Goal: Task Accomplishment & Management: Manage account settings

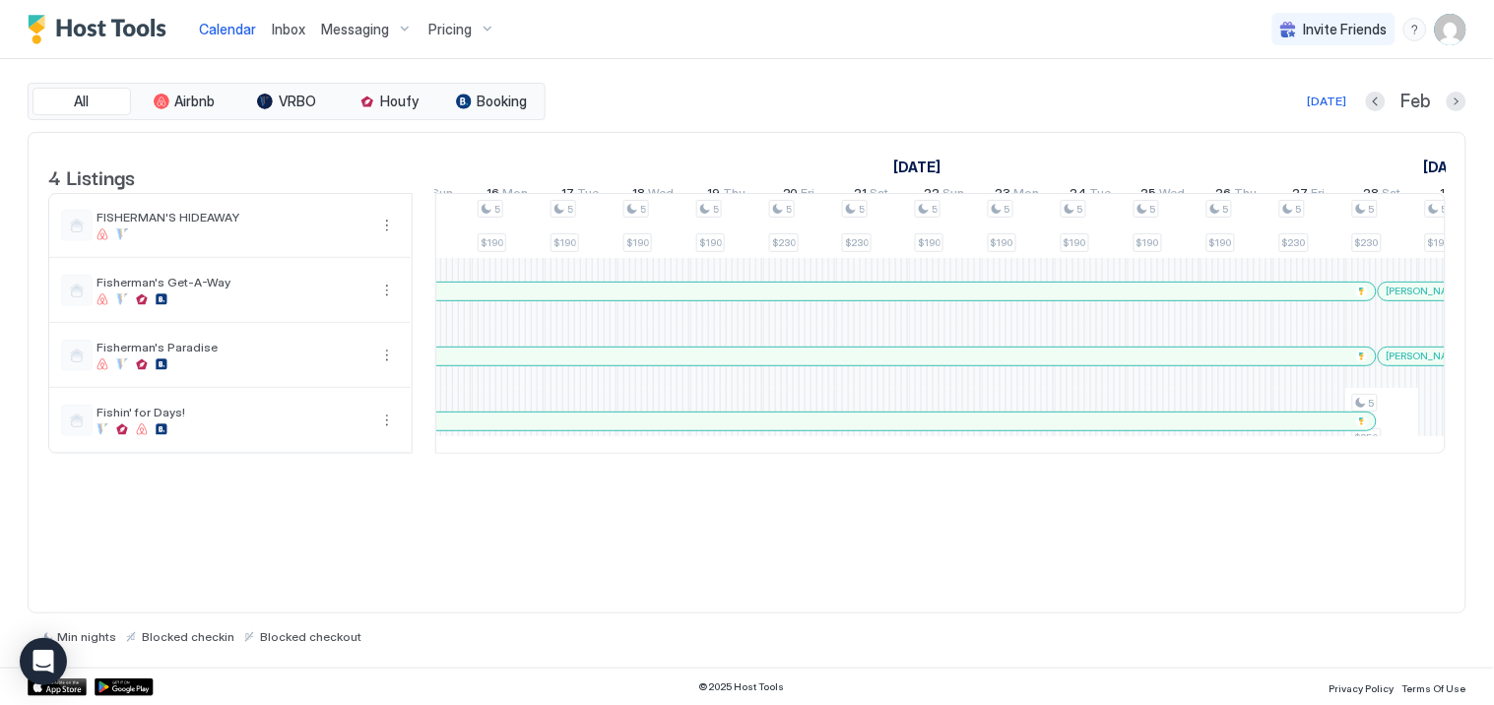
click at [351, 26] on span "Messaging" at bounding box center [355, 30] width 68 height 18
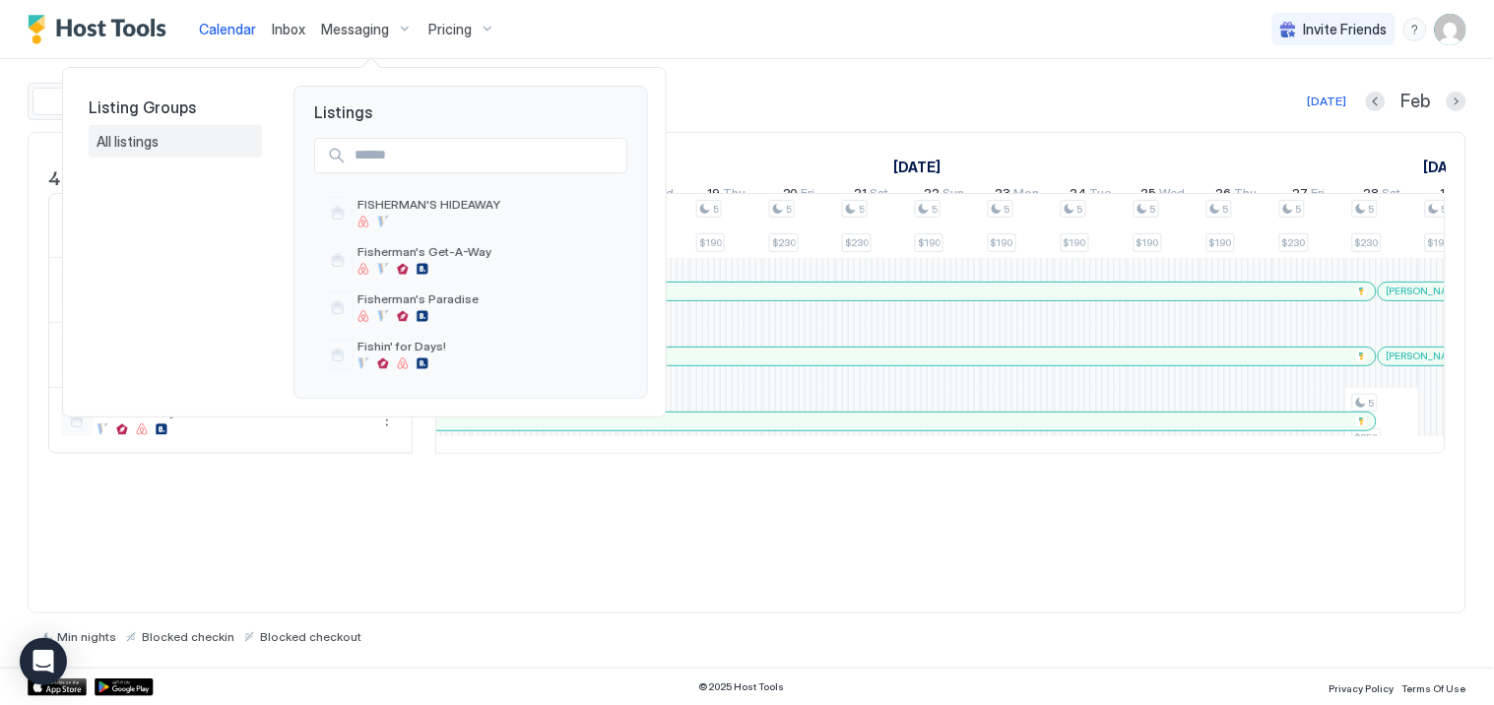
click at [123, 133] on span "All listings" at bounding box center [129, 142] width 65 height 18
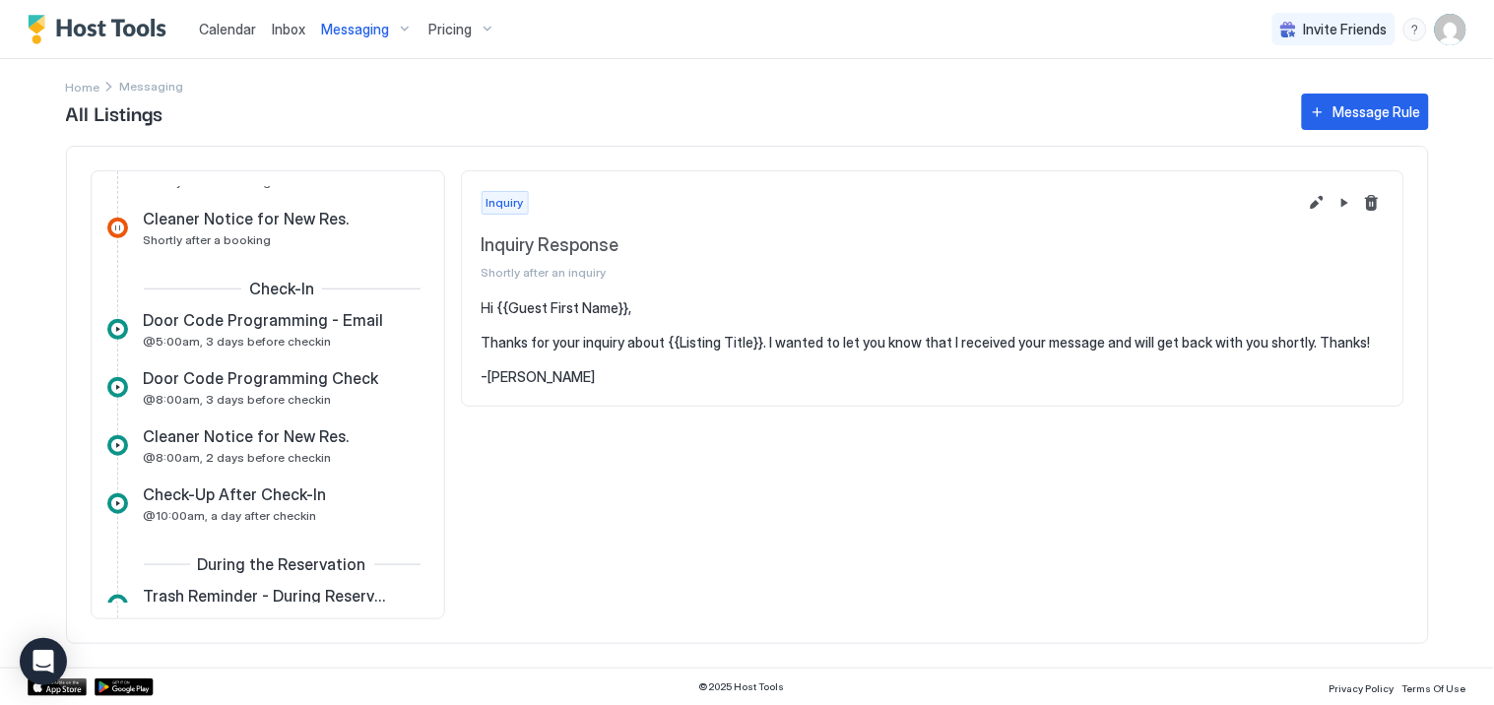
scroll to position [437, 0]
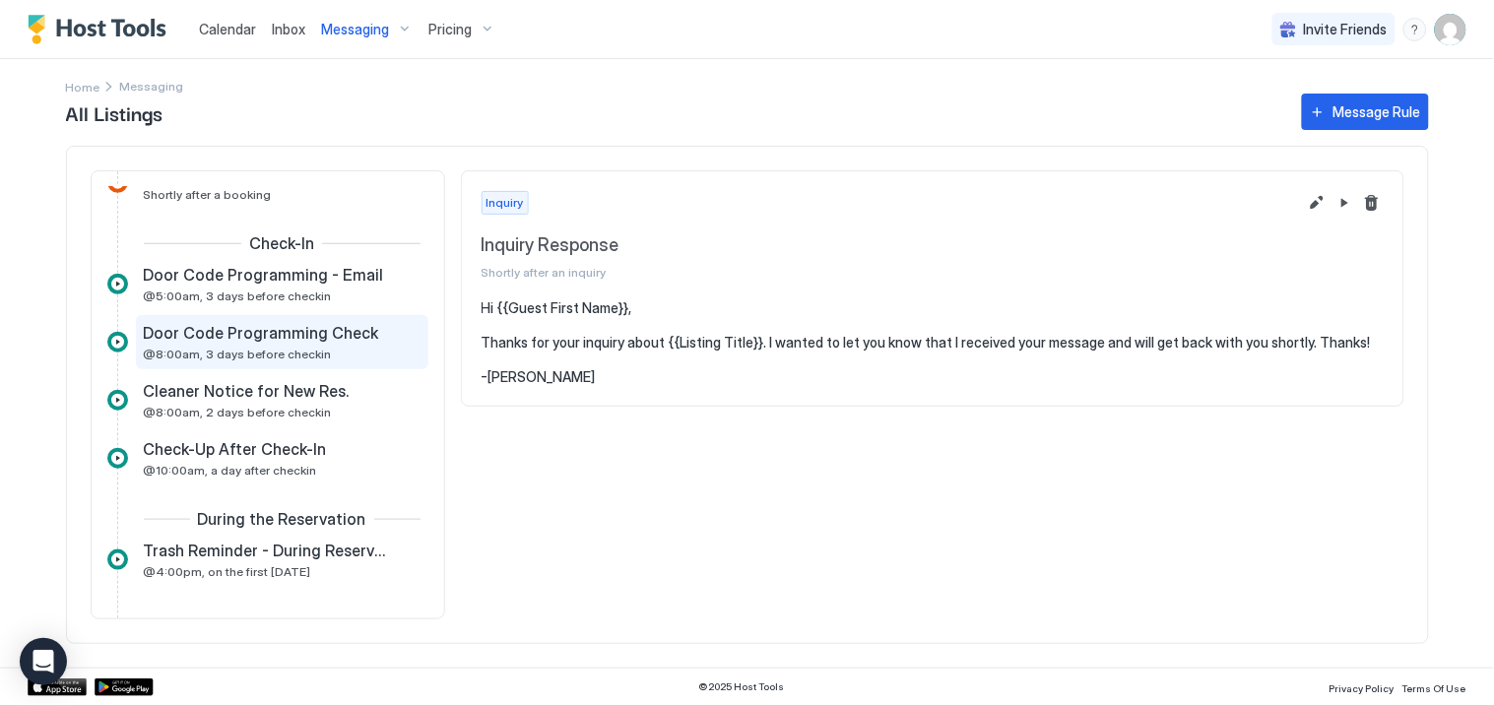
click at [261, 342] on div "Door Code Programming Check @8:00am, 3 days before checkin" at bounding box center [268, 342] width 249 height 38
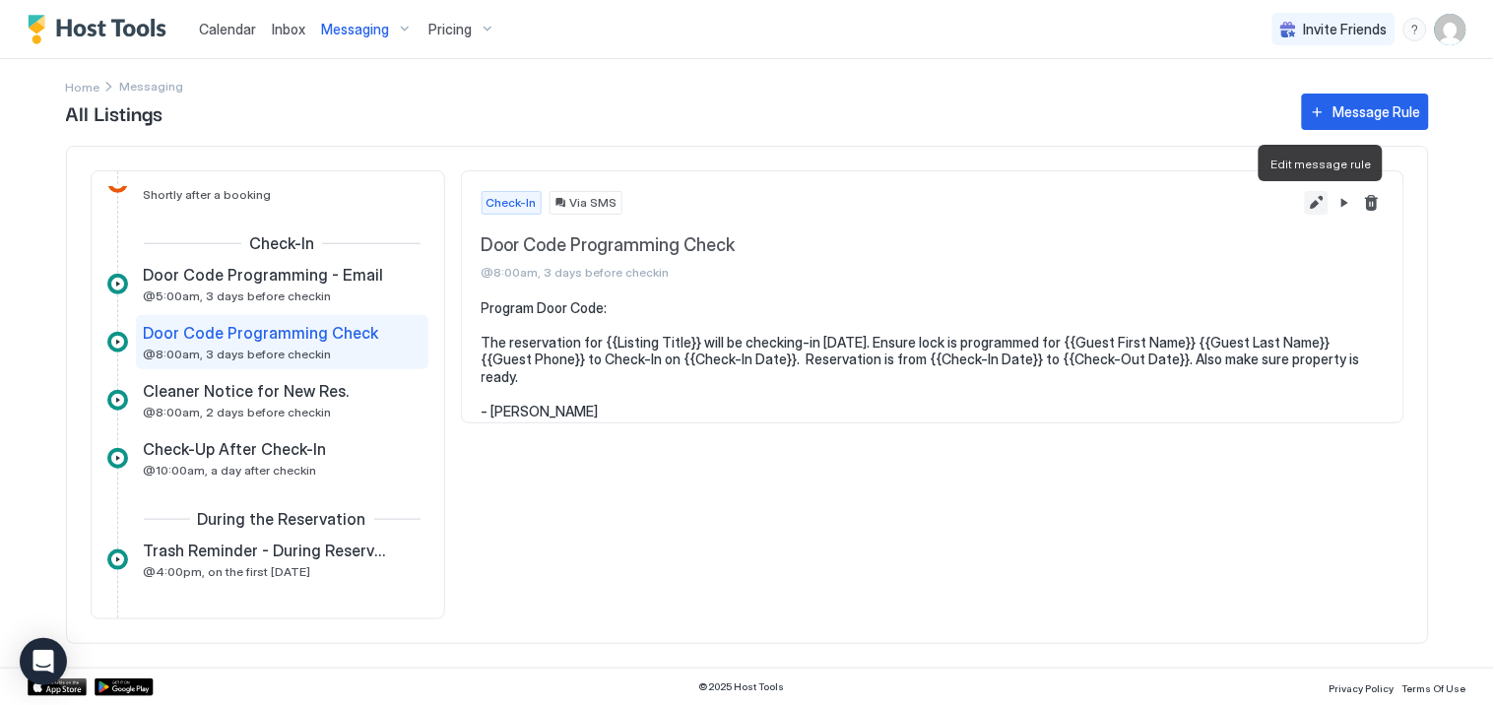
click at [1313, 202] on button "Edit message rule" at bounding box center [1317, 203] width 24 height 24
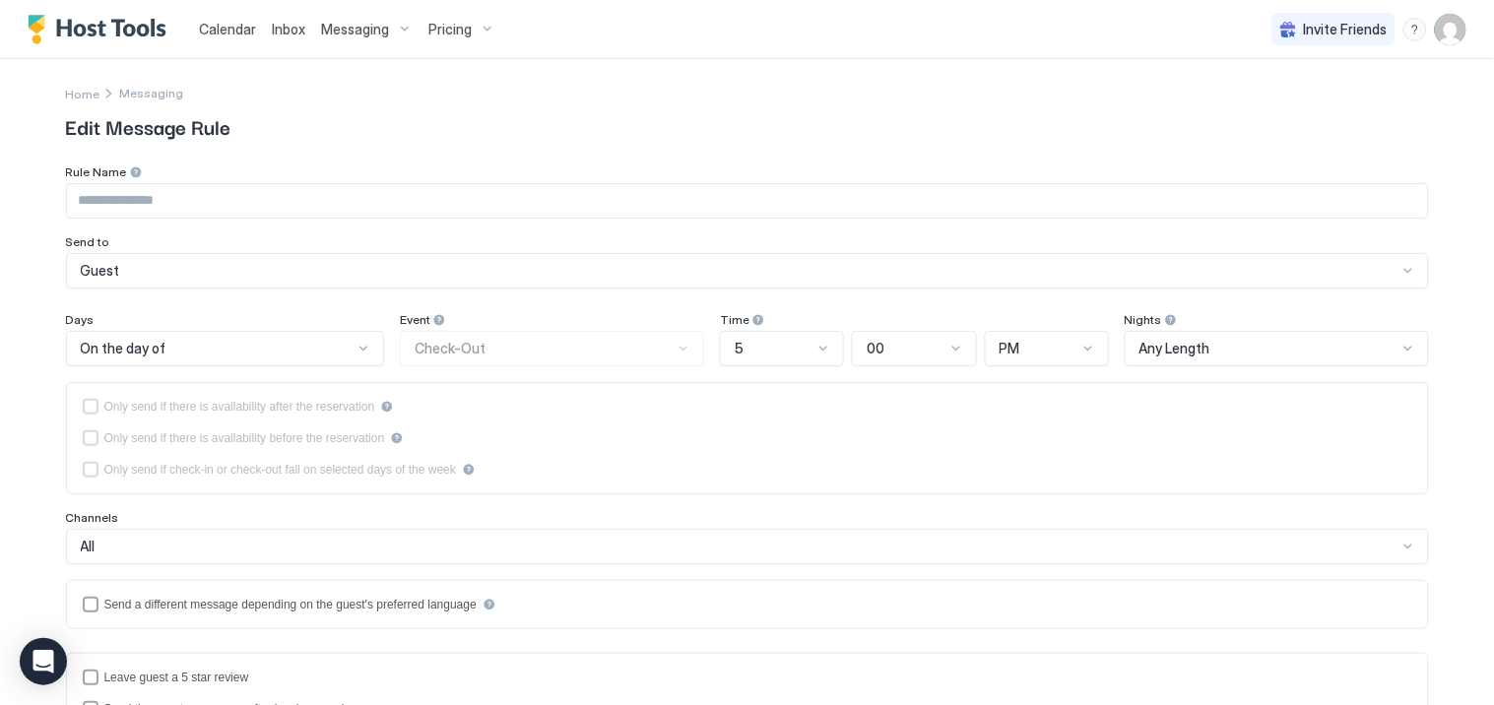
type input "**********"
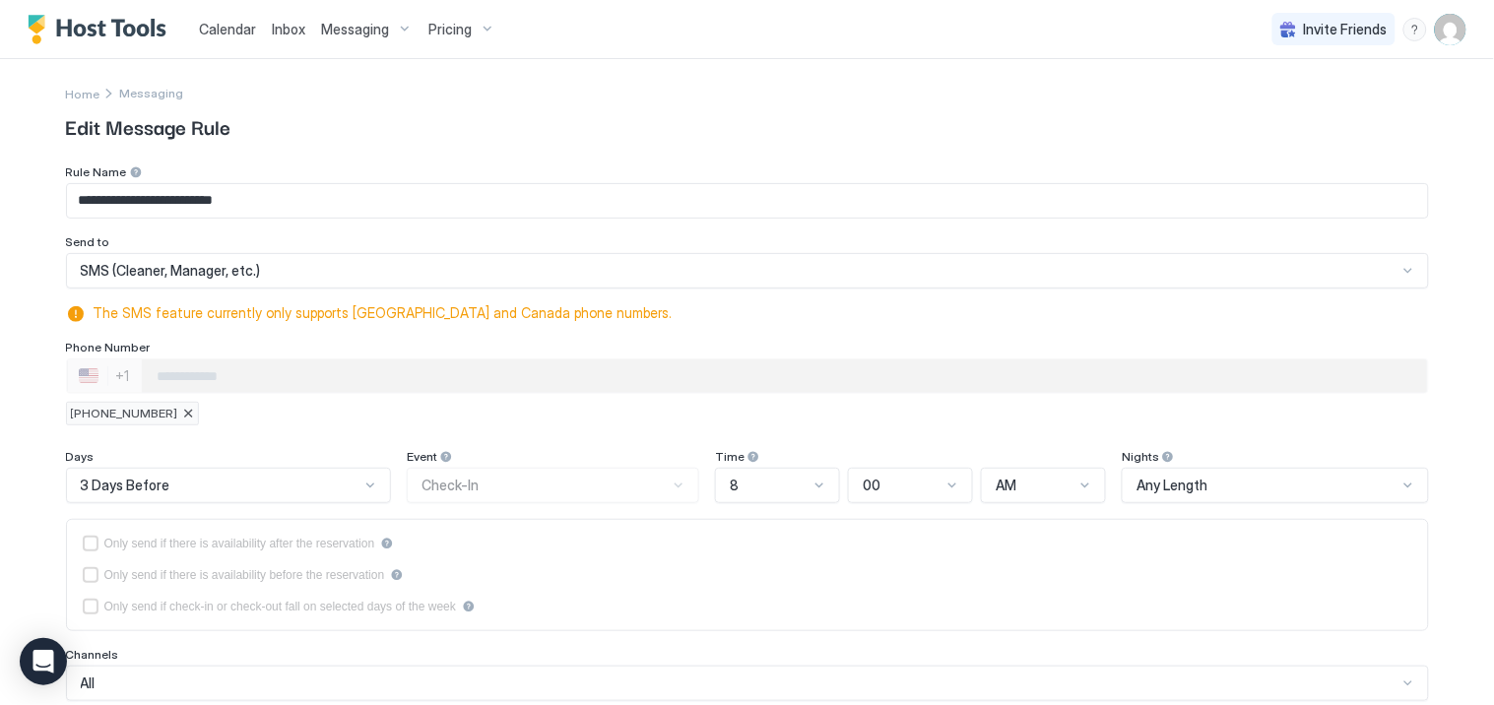
click at [355, 481] on div "3 Days Before" at bounding box center [228, 485] width 325 height 35
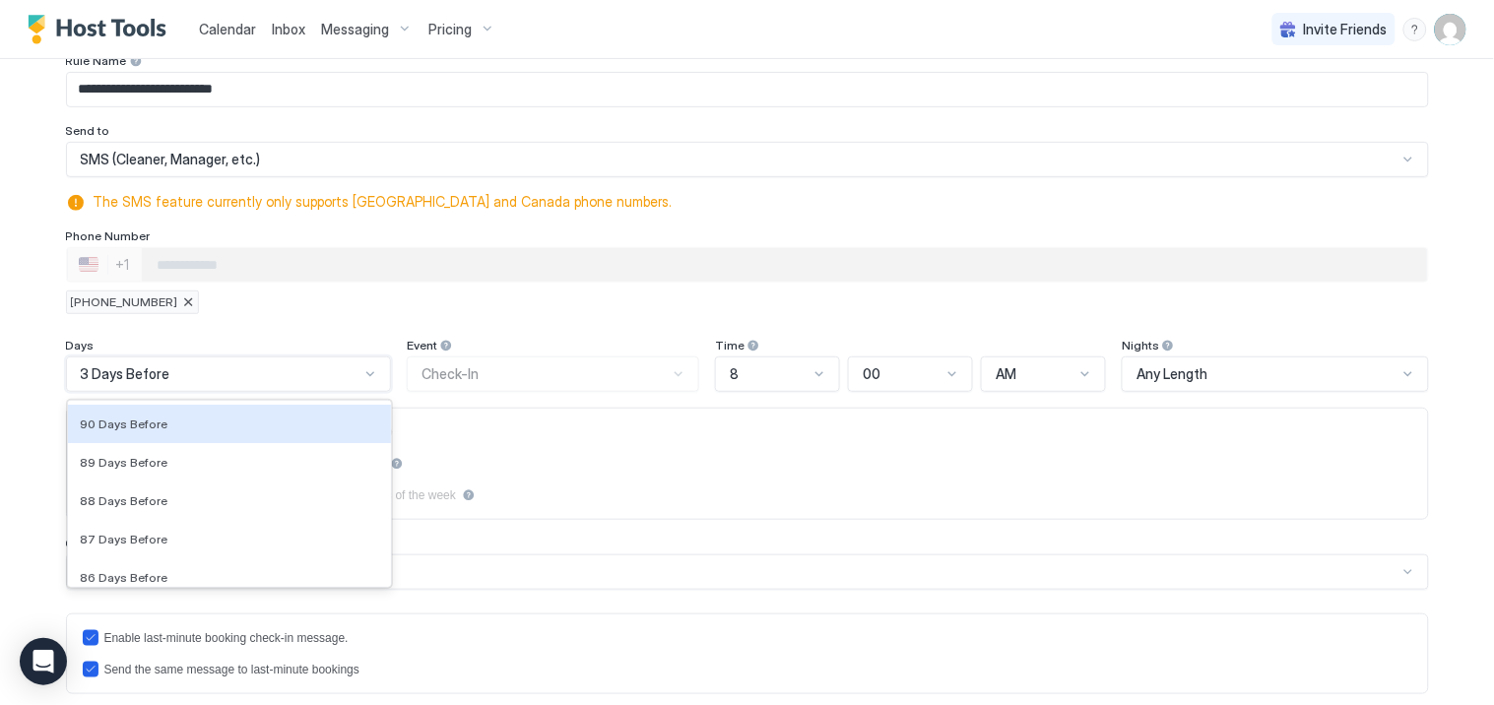
click at [82, 369] on span "3 Days Before" at bounding box center [126, 374] width 90 height 18
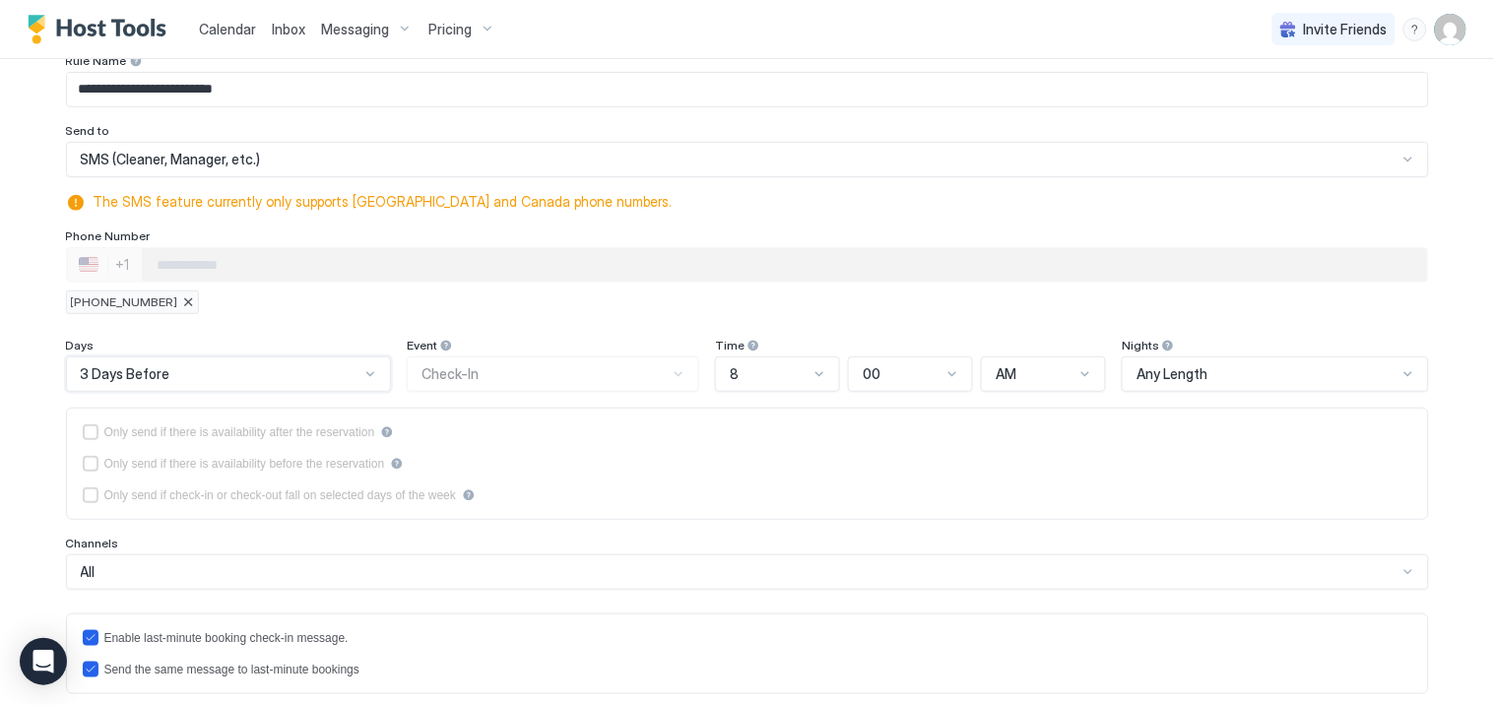
click at [82, 375] on span "3 Days Before" at bounding box center [126, 374] width 90 height 18
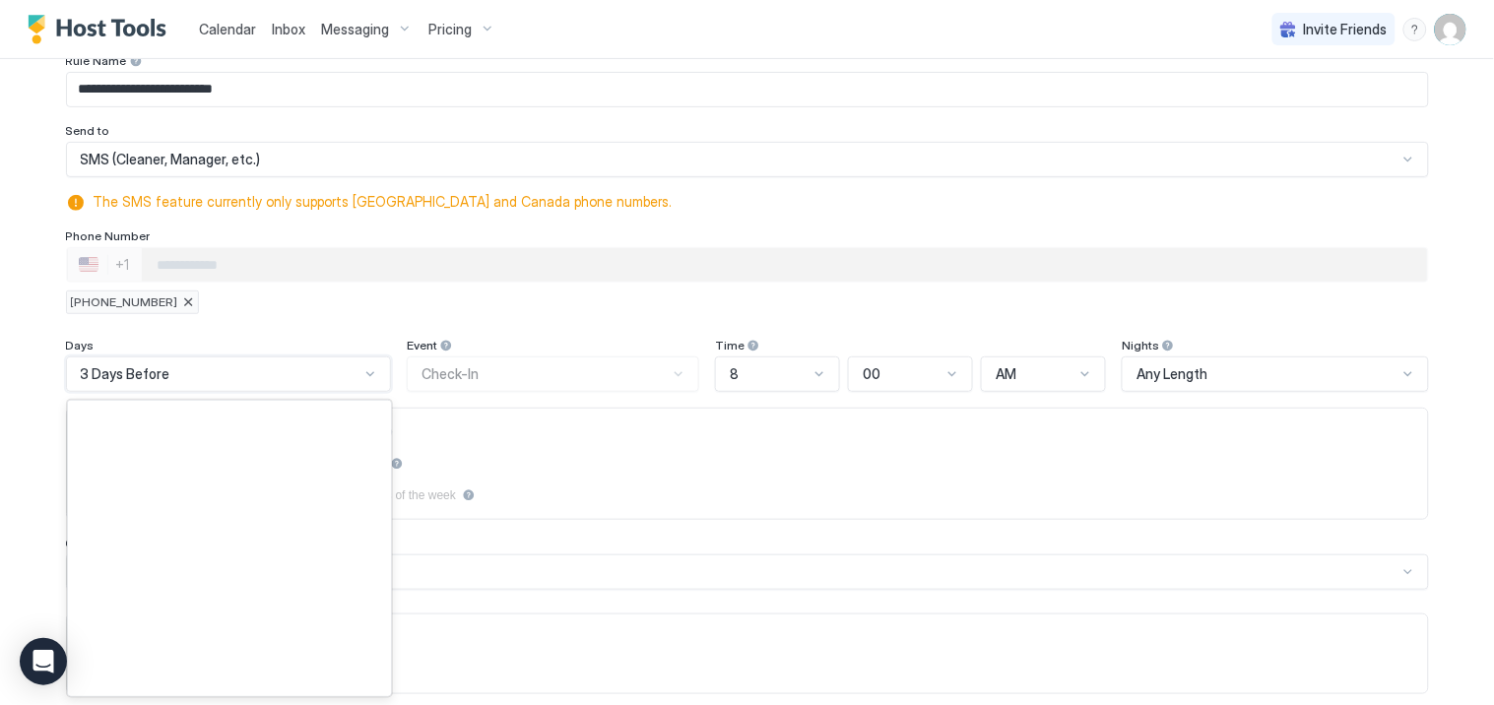
click at [81, 374] on span "3 Days Before" at bounding box center [126, 374] width 90 height 18
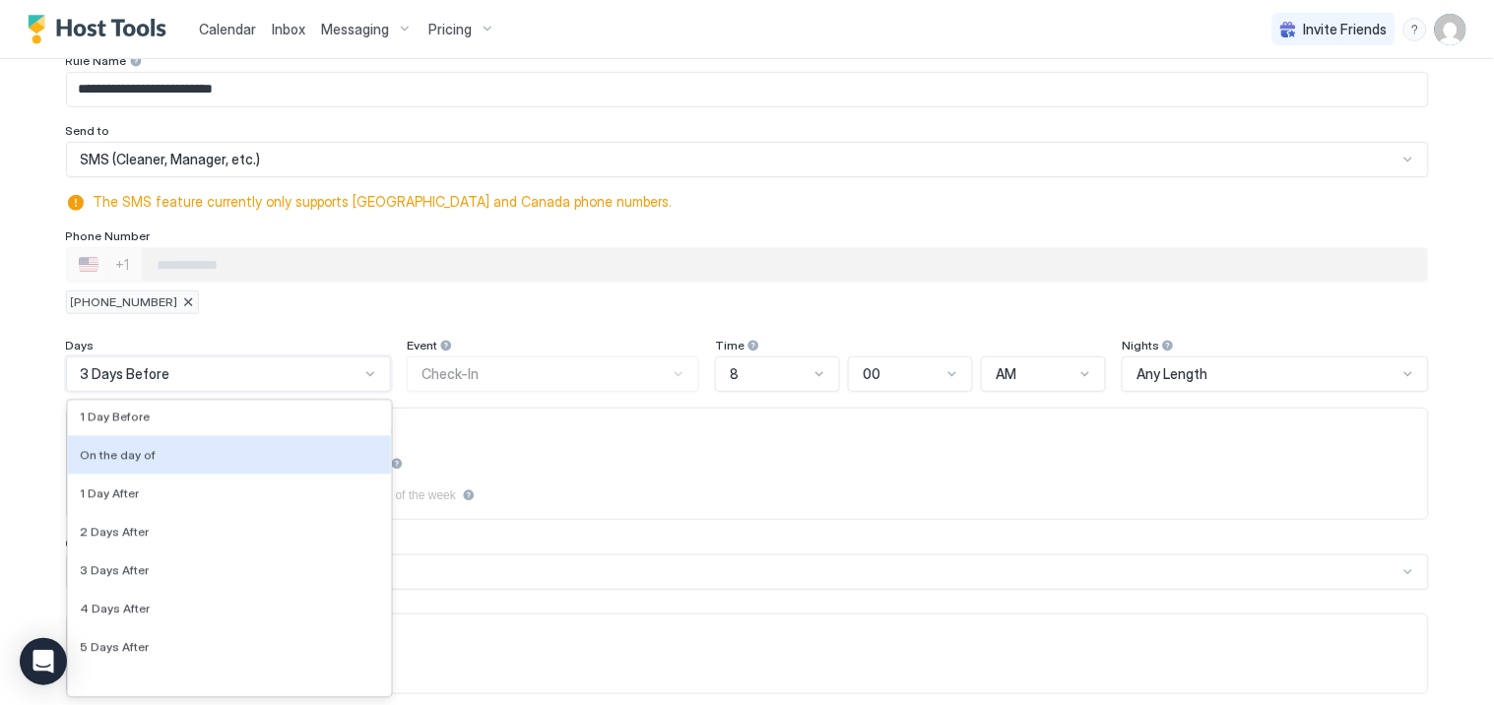
scroll to position [3076, 0]
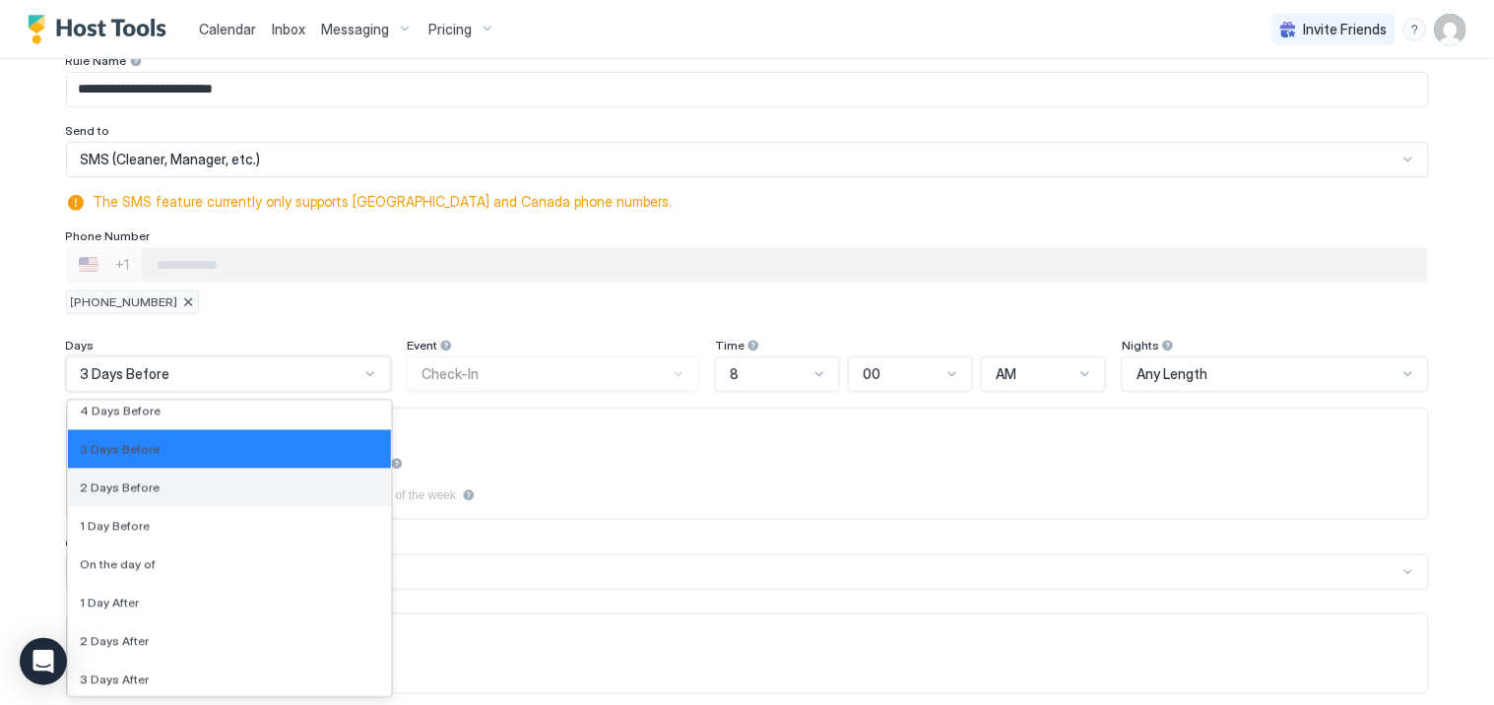
click at [121, 487] on span "2 Days Before" at bounding box center [120, 488] width 80 height 15
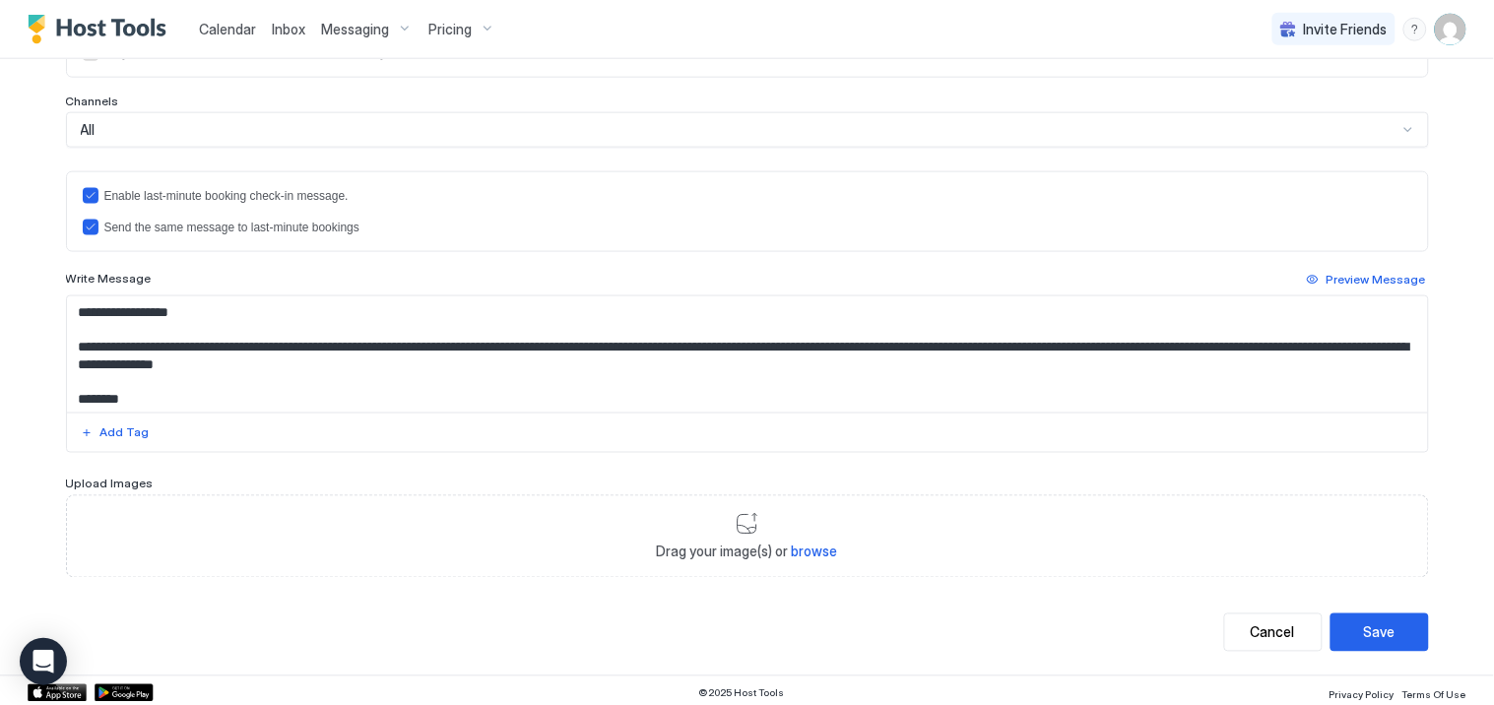
scroll to position [564, 0]
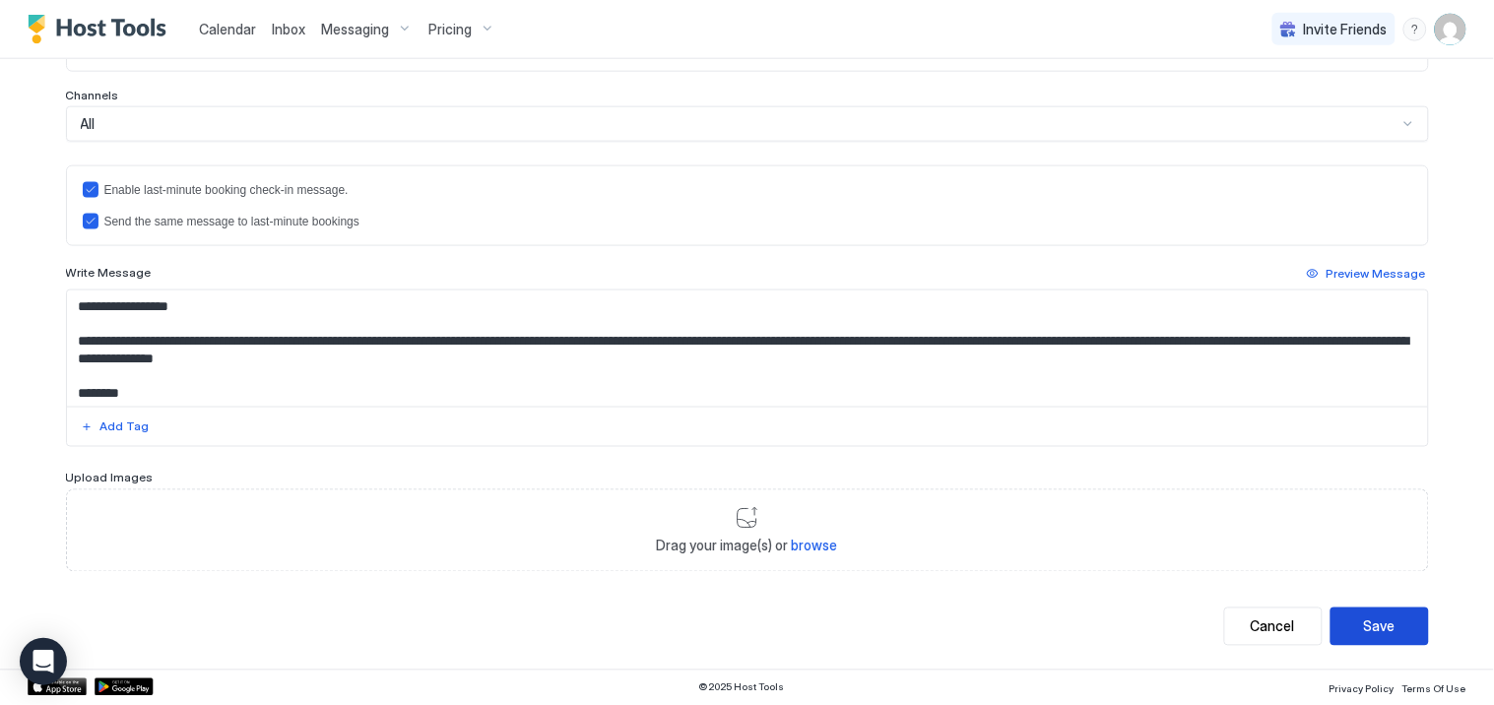
click at [1392, 625] on button "Save" at bounding box center [1380, 627] width 98 height 38
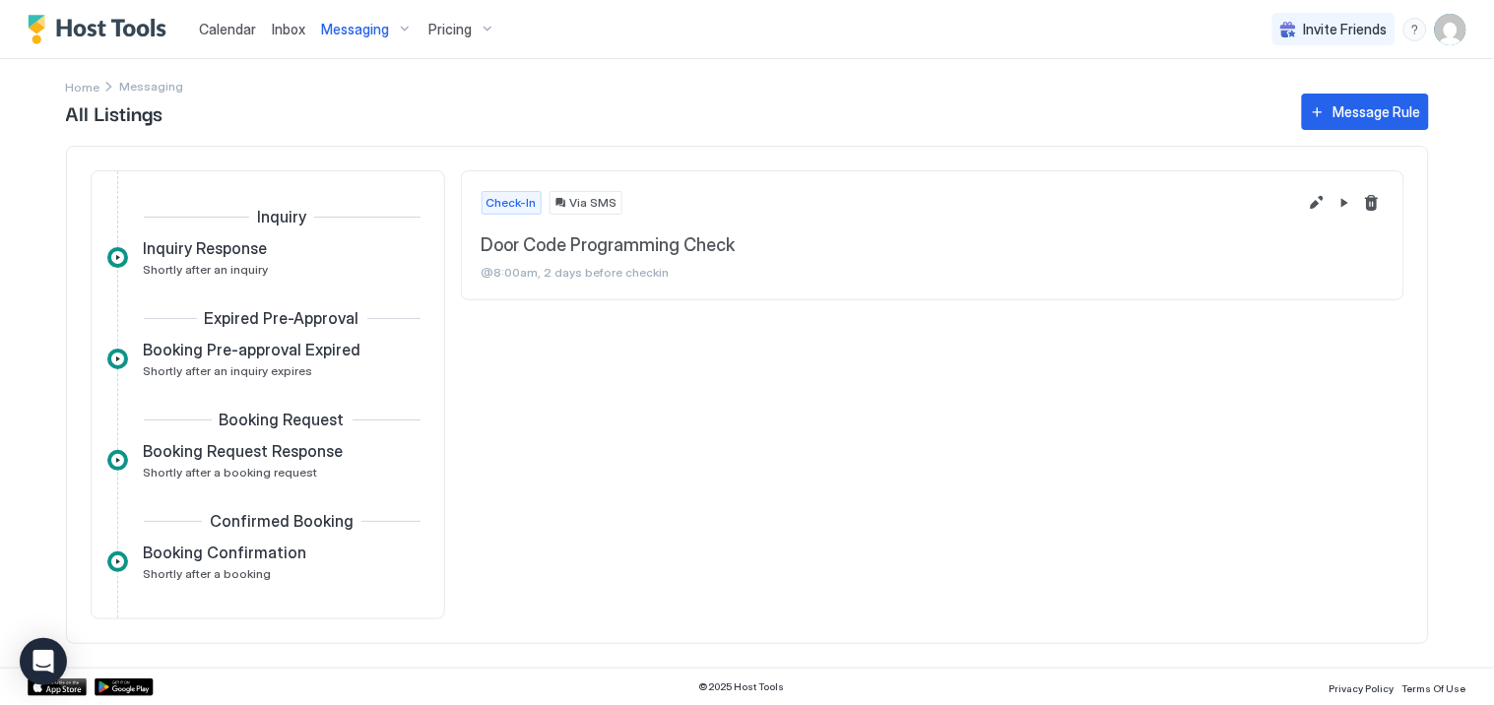
scroll to position [443, 0]
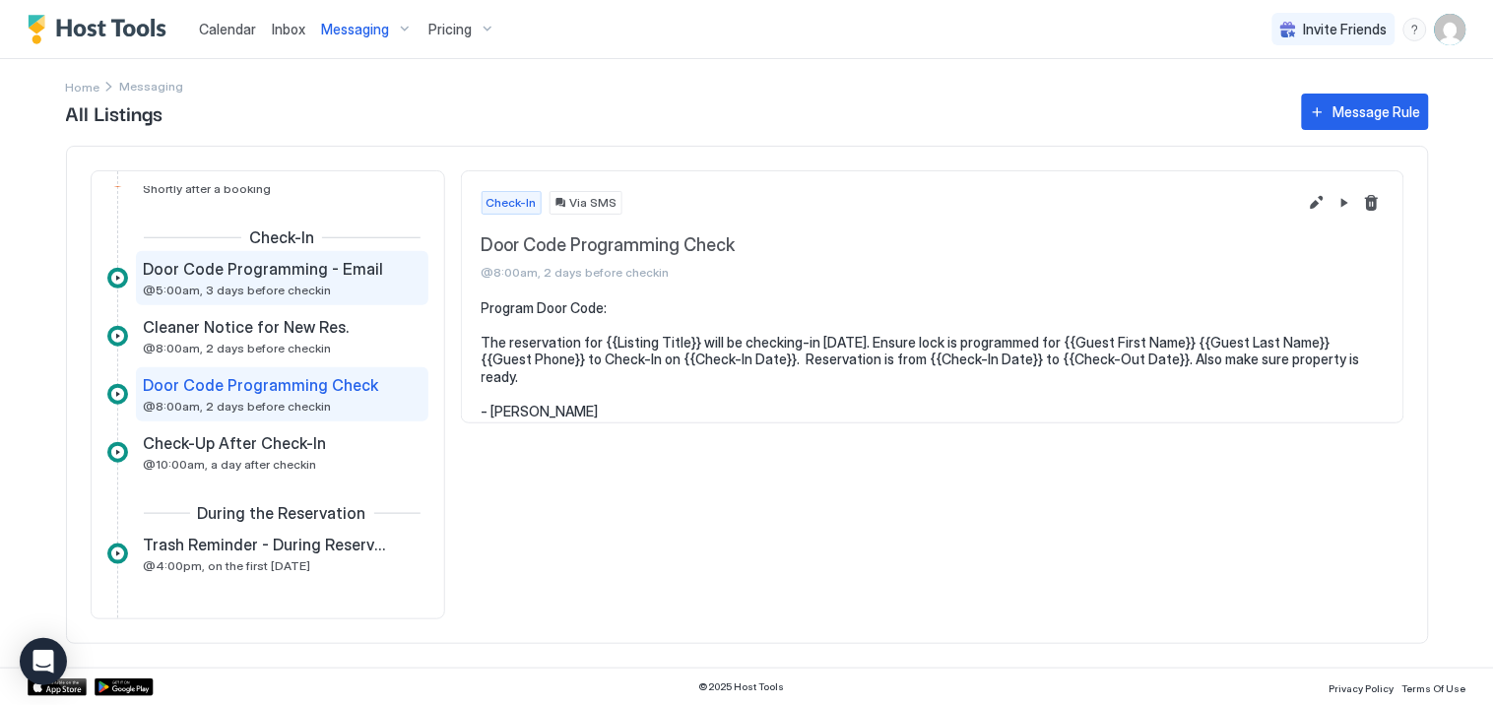
click at [236, 280] on div "Door Code Programming - Email @5:00am, 3 days before checkin" at bounding box center [268, 278] width 249 height 38
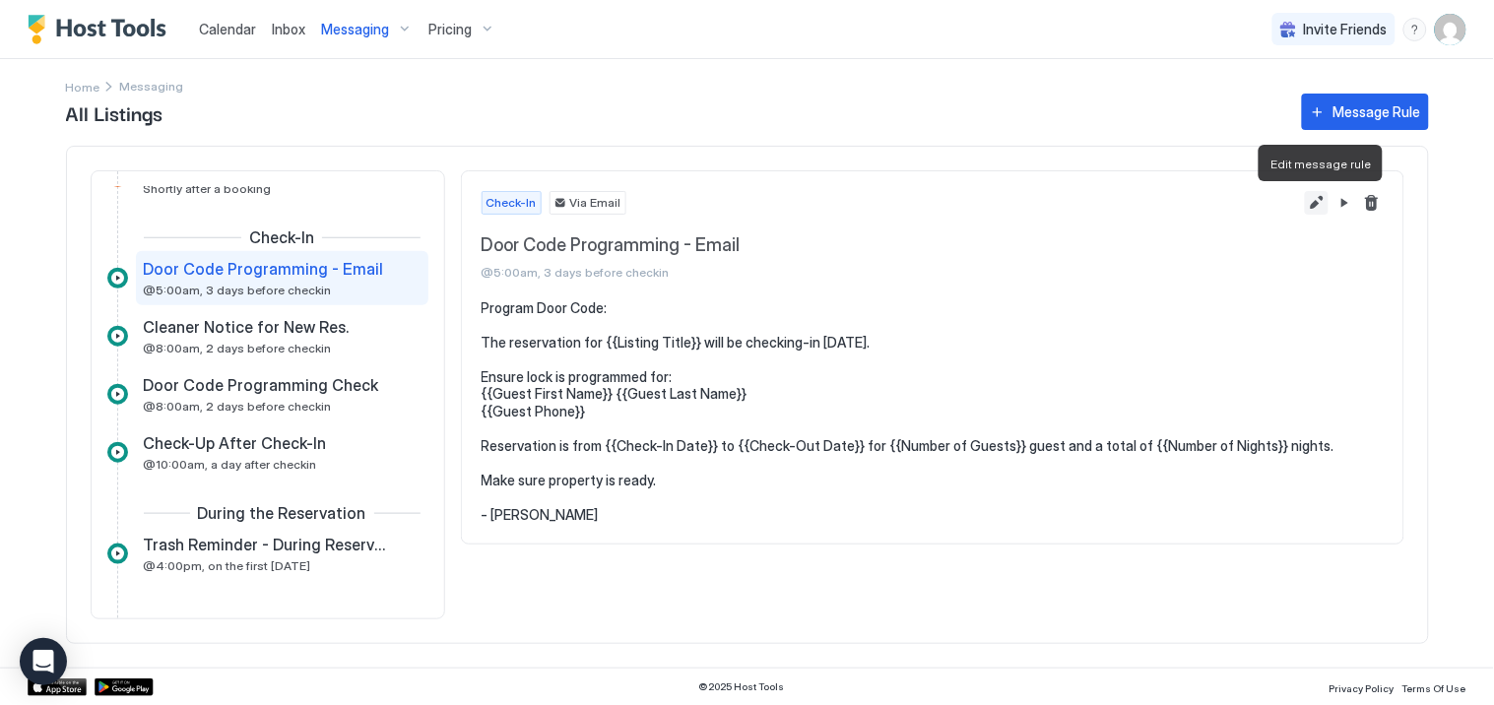
click at [1313, 207] on button "Edit message rule" at bounding box center [1317, 203] width 24 height 24
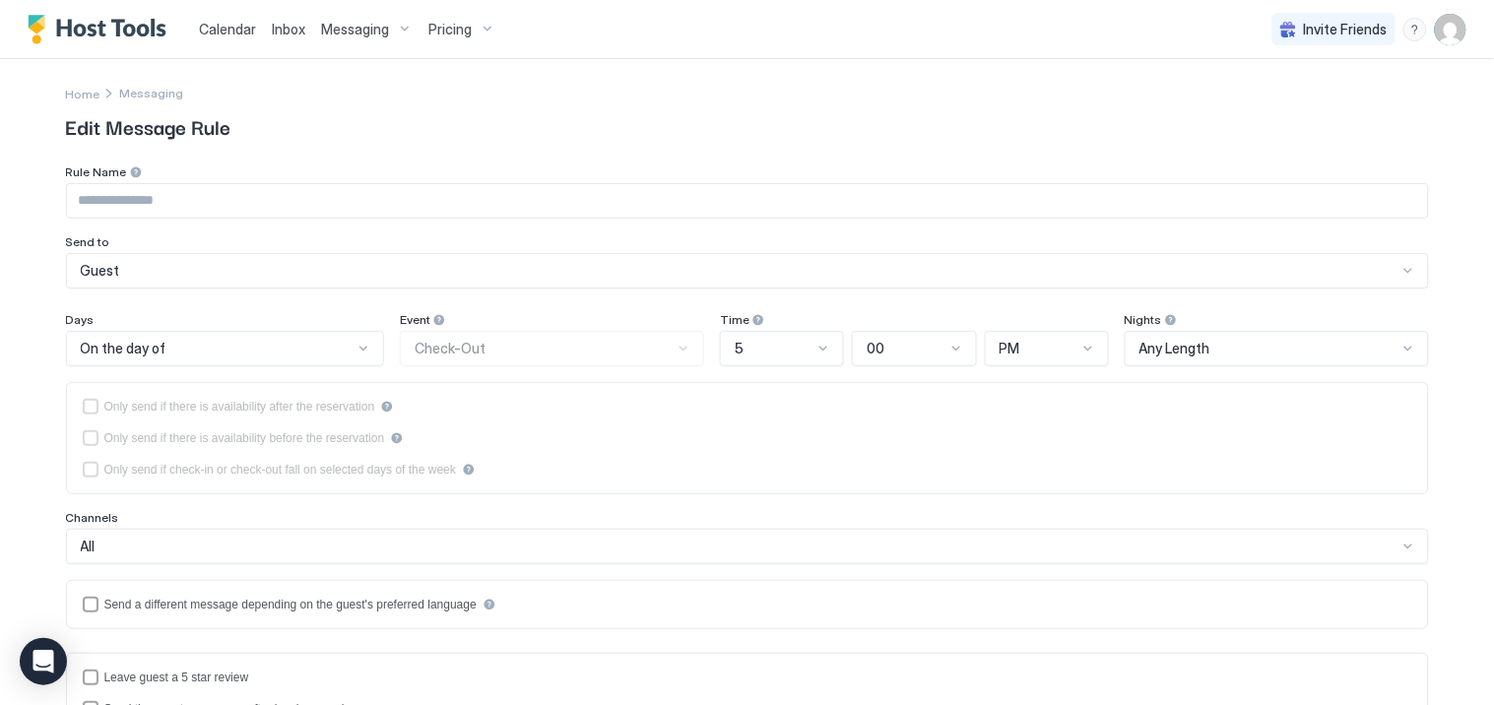
type input "**********"
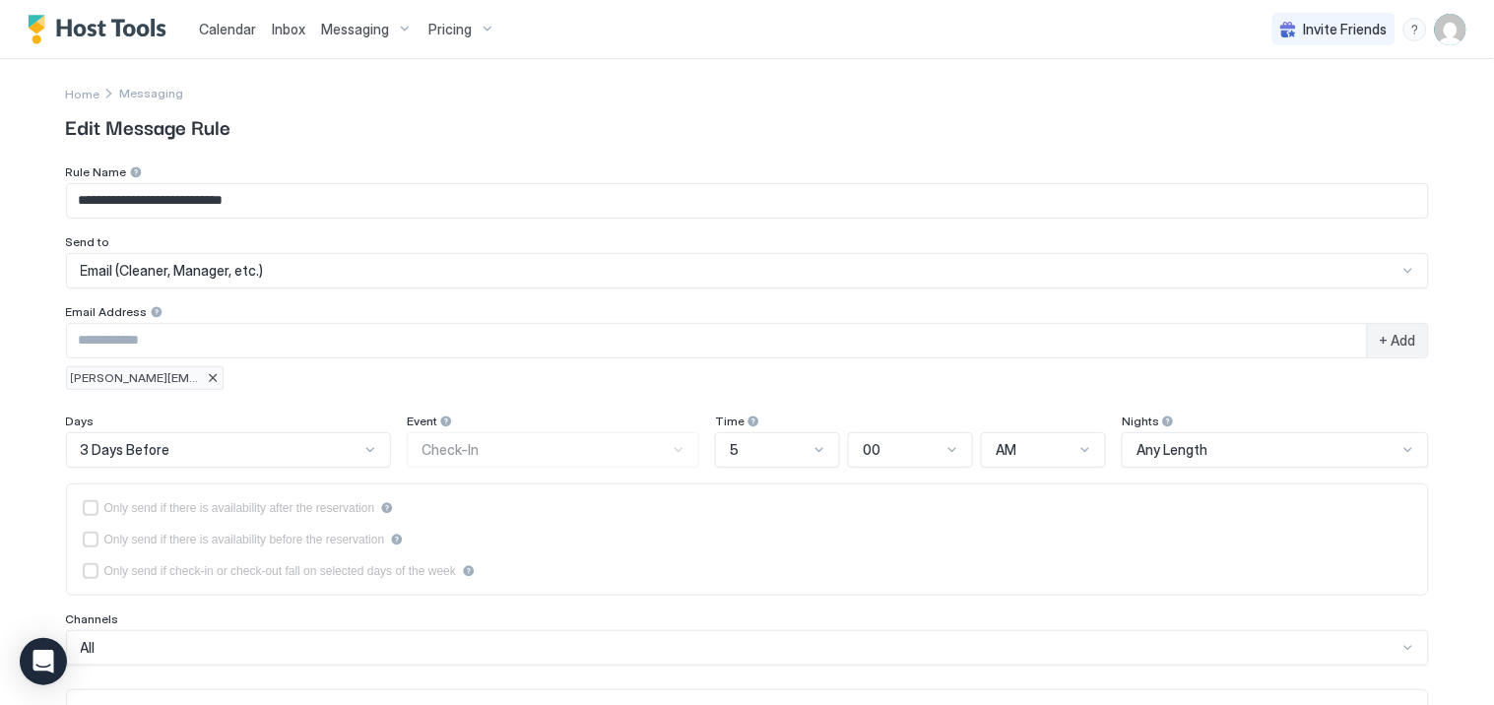
click at [359, 450] on div "3 Days Before" at bounding box center [228, 449] width 325 height 35
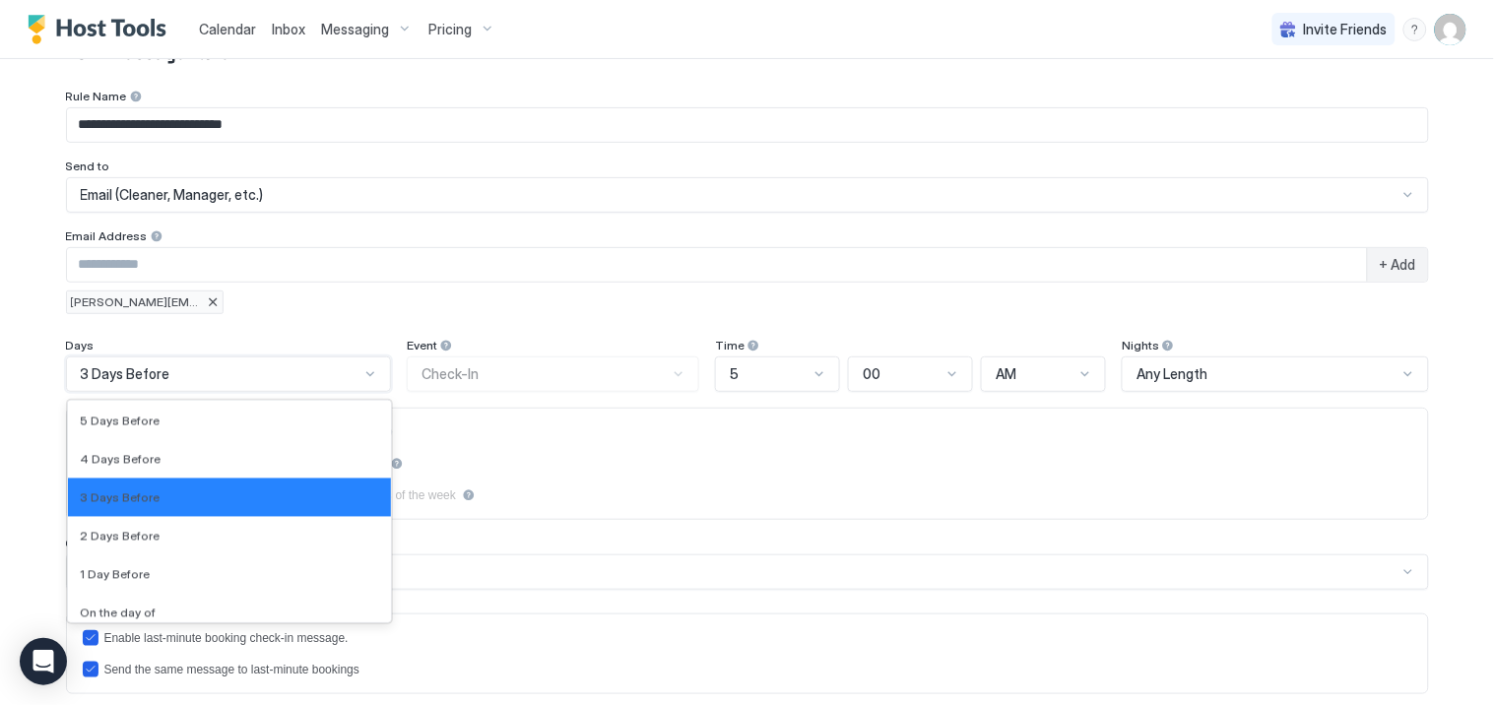
scroll to position [2970, 0]
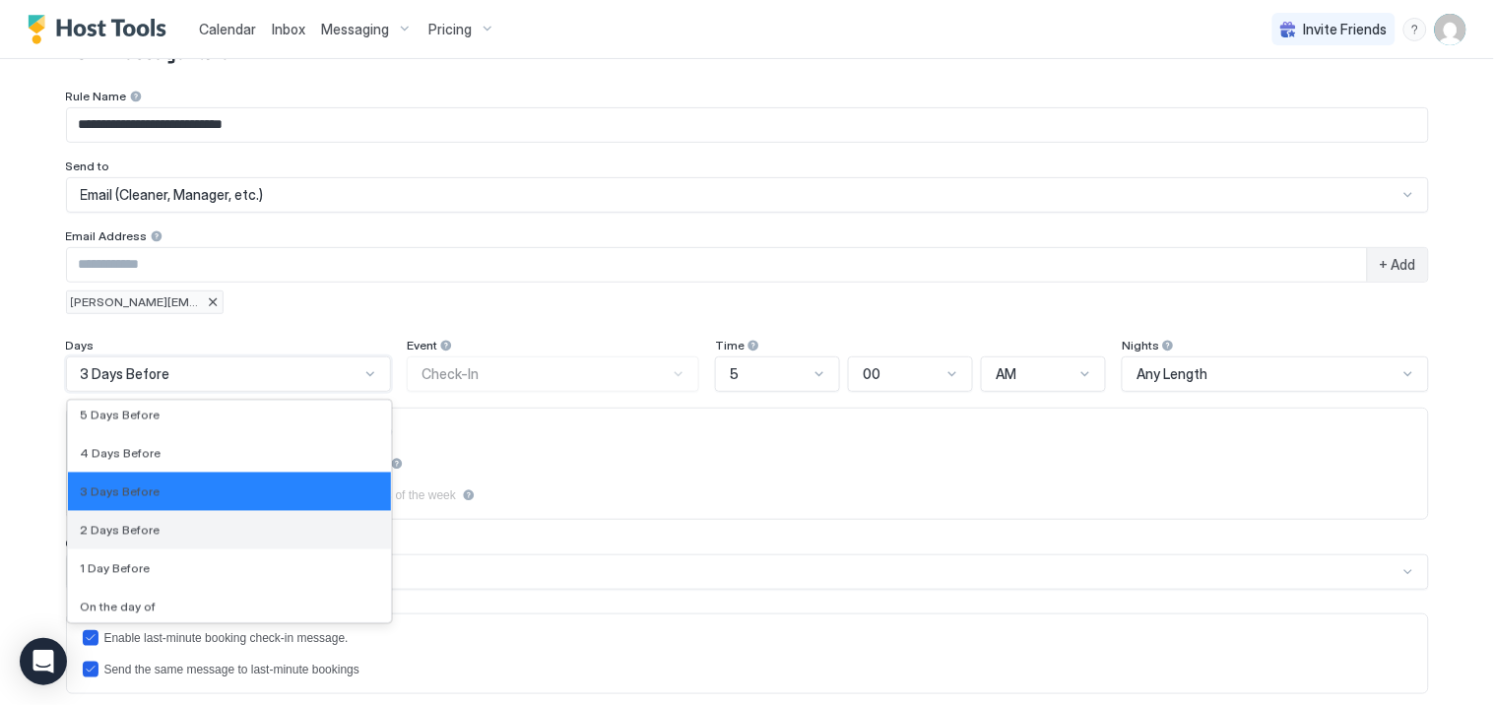
click at [110, 528] on span "2 Days Before" at bounding box center [120, 530] width 80 height 15
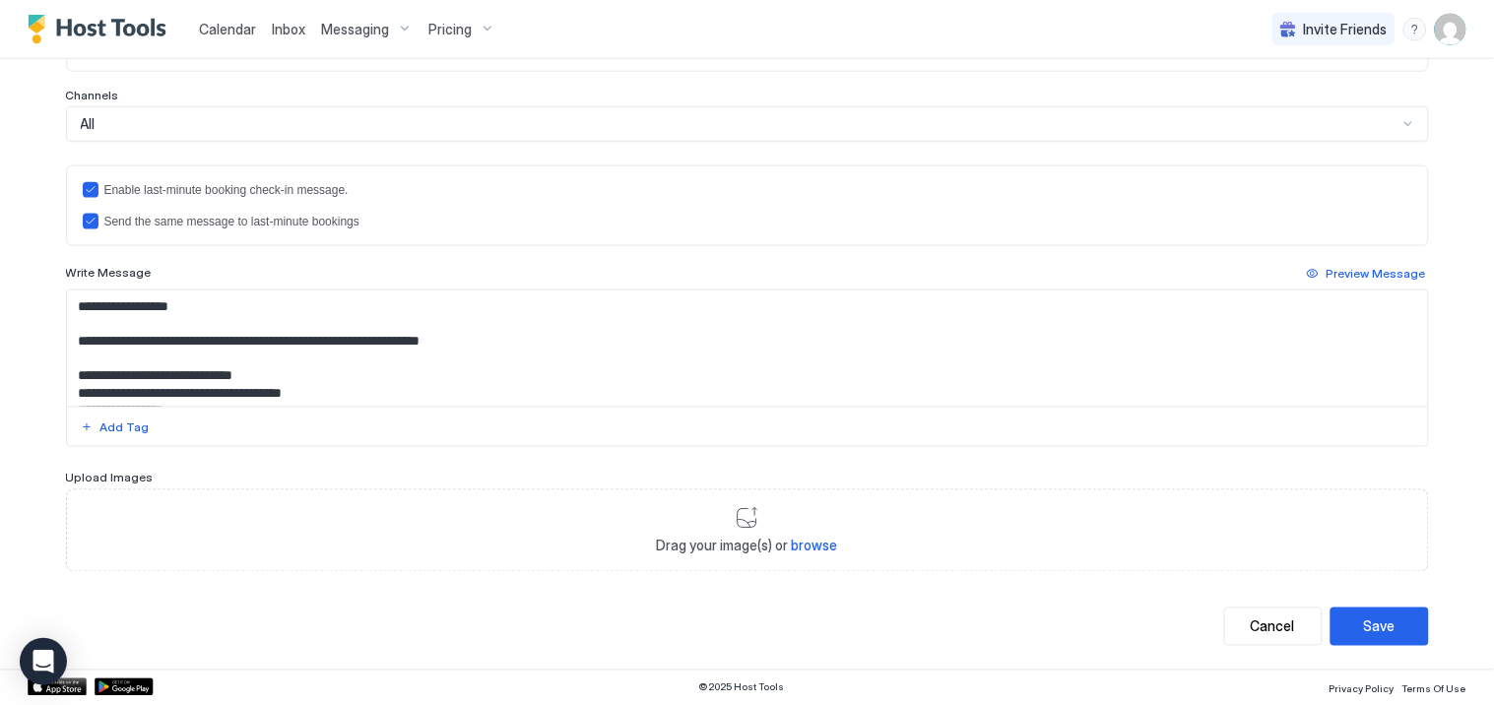
scroll to position [528, 0]
click at [1364, 619] on div "Save" at bounding box center [1380, 627] width 32 height 21
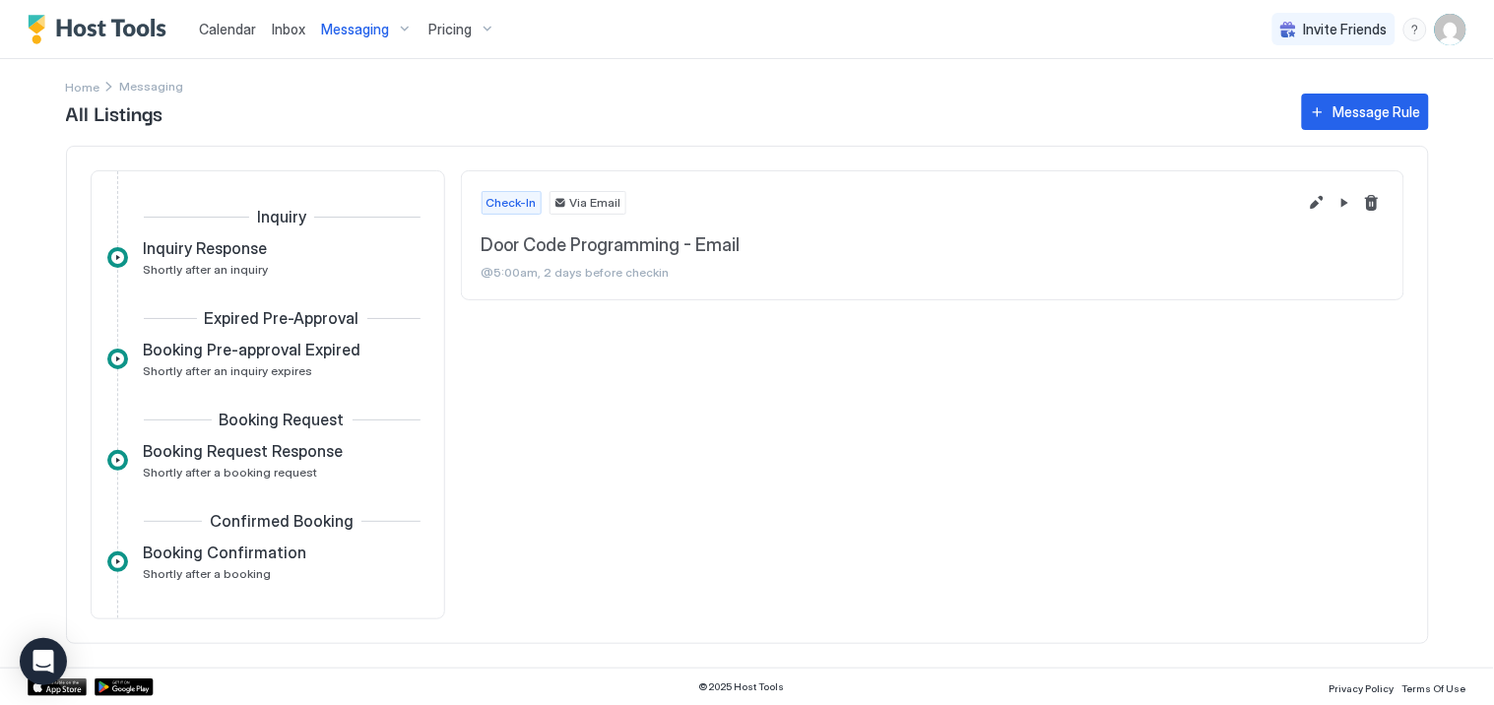
scroll to position [326, 0]
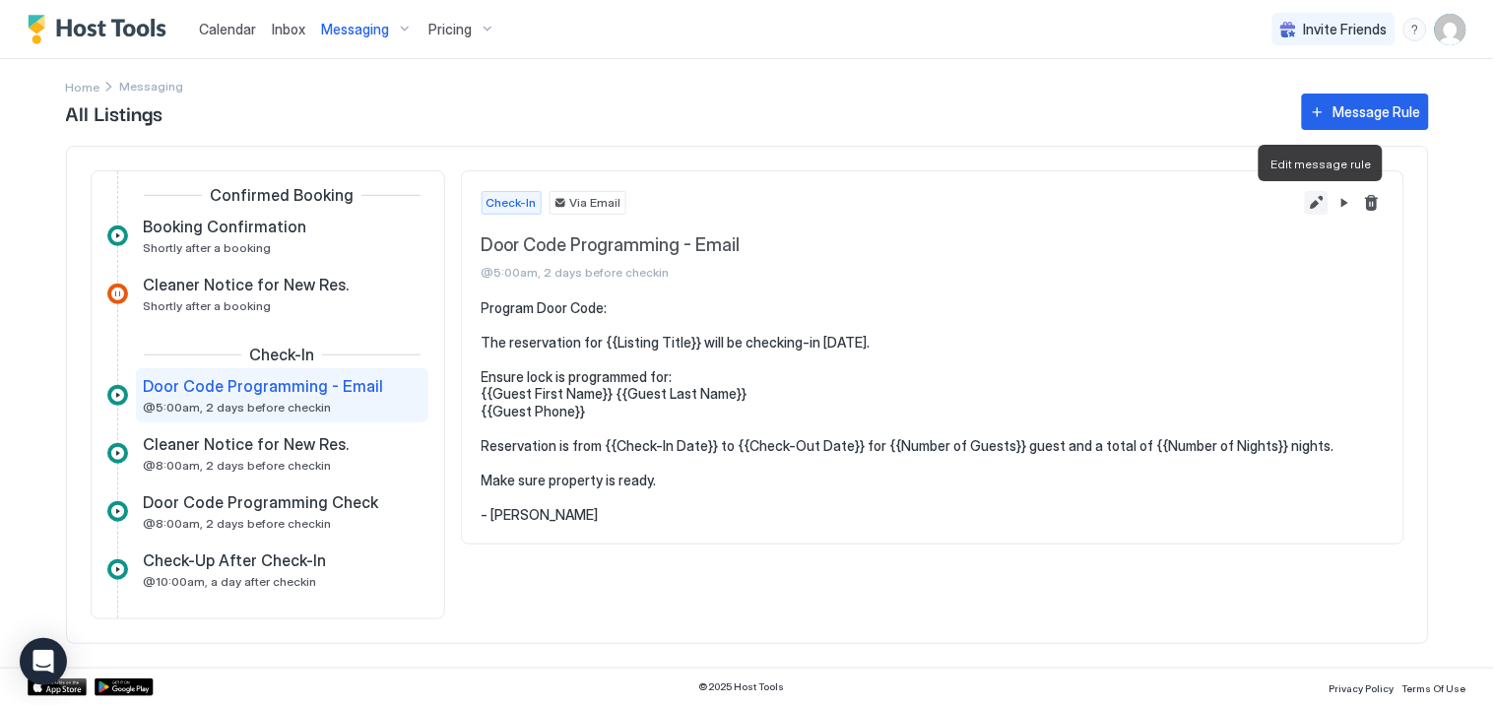
click at [1315, 207] on button "Edit message rule" at bounding box center [1317, 203] width 24 height 24
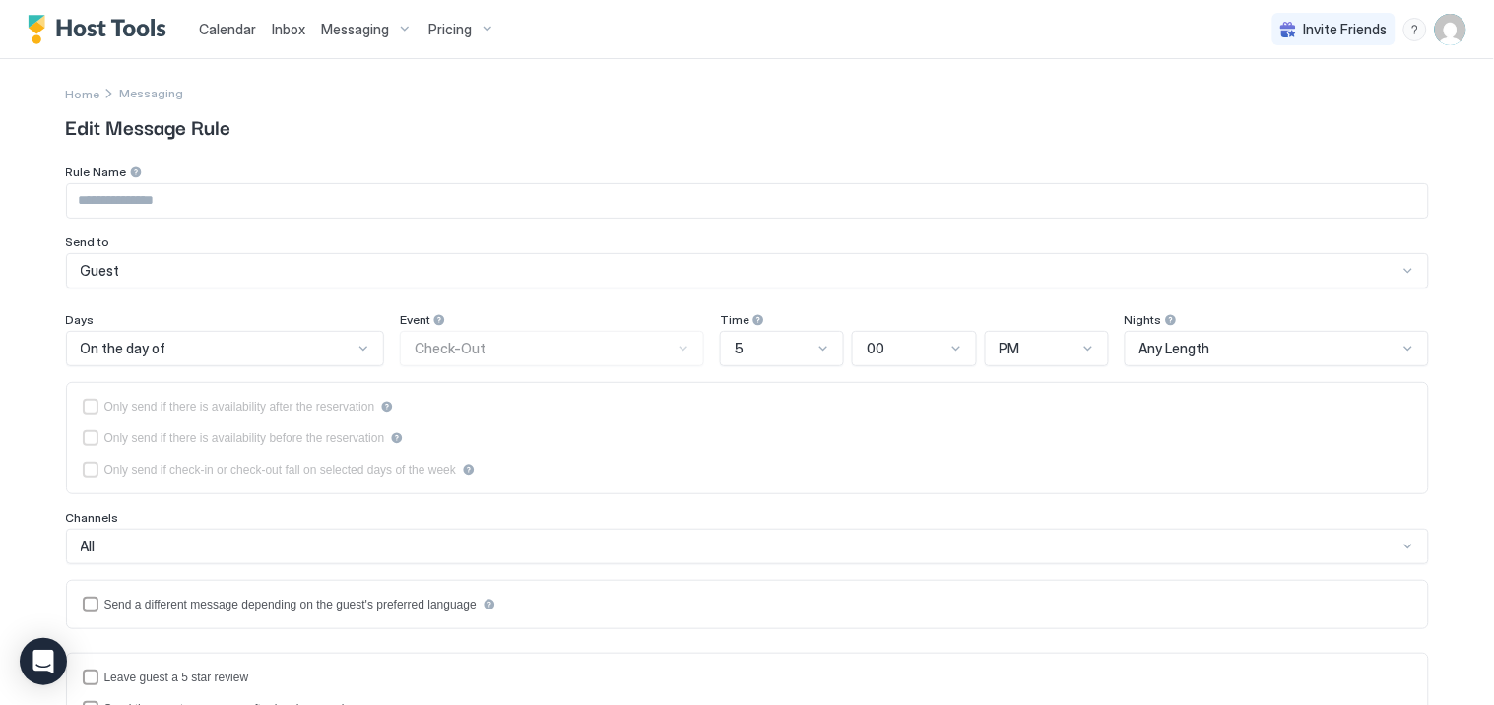
type input "**********"
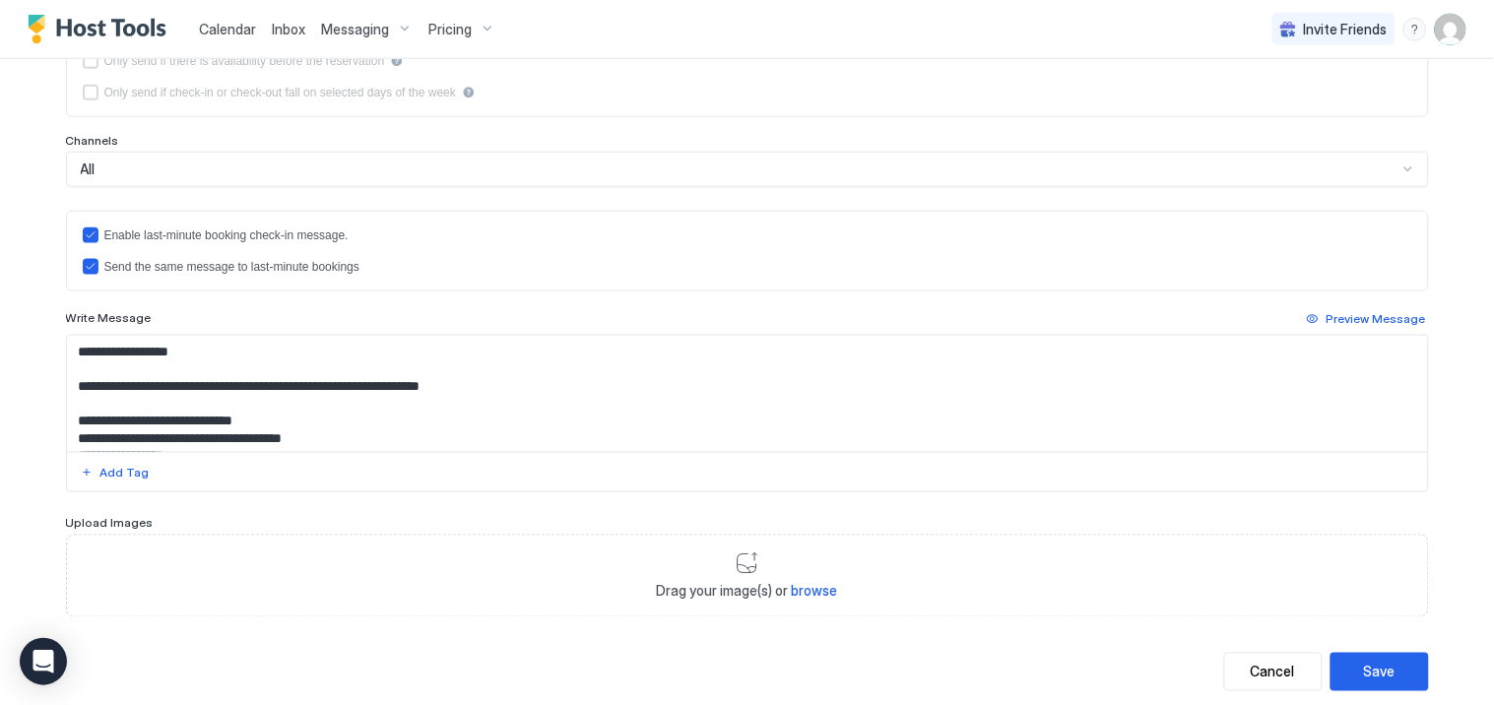
scroll to position [528, 0]
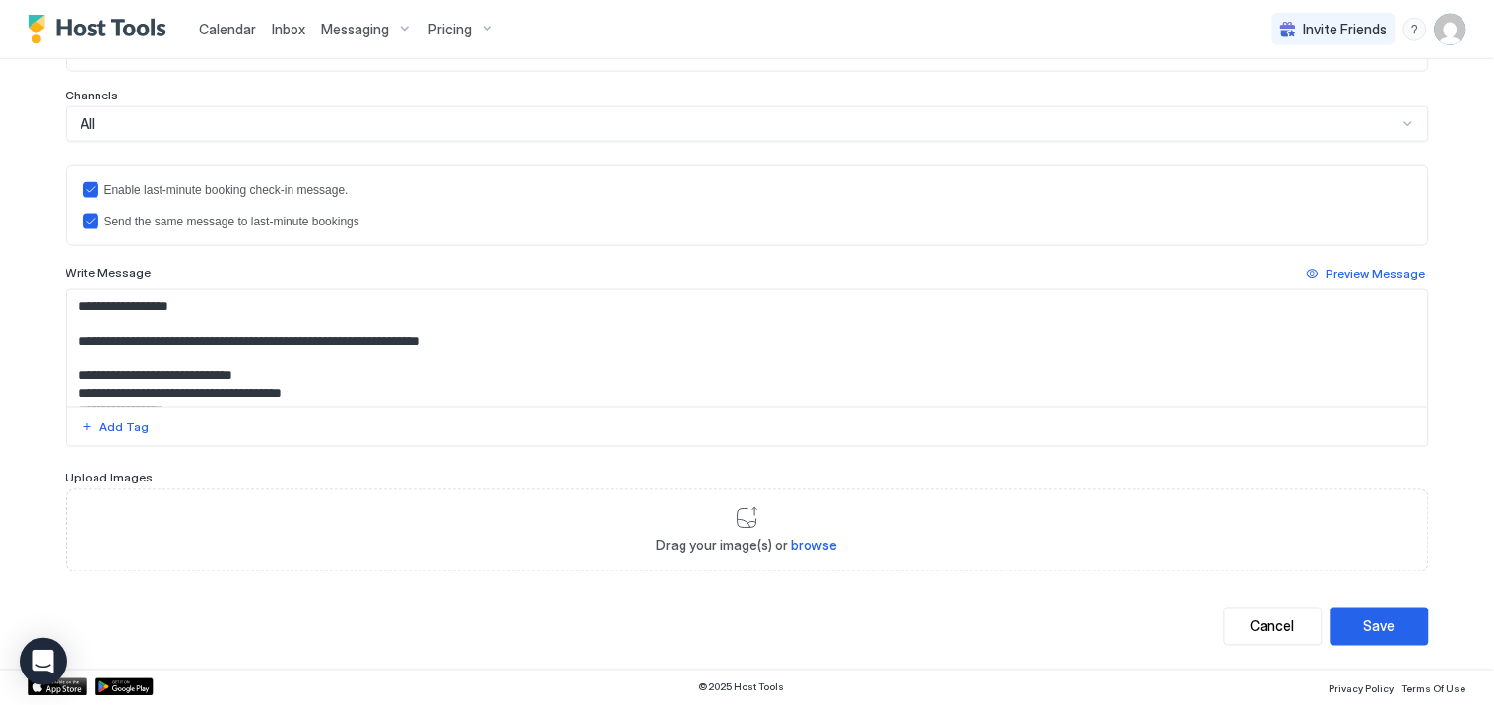
click at [416, 347] on textarea "**********" at bounding box center [747, 349] width 1361 height 116
type textarea "**********"
click at [1364, 622] on div "Save" at bounding box center [1380, 627] width 32 height 21
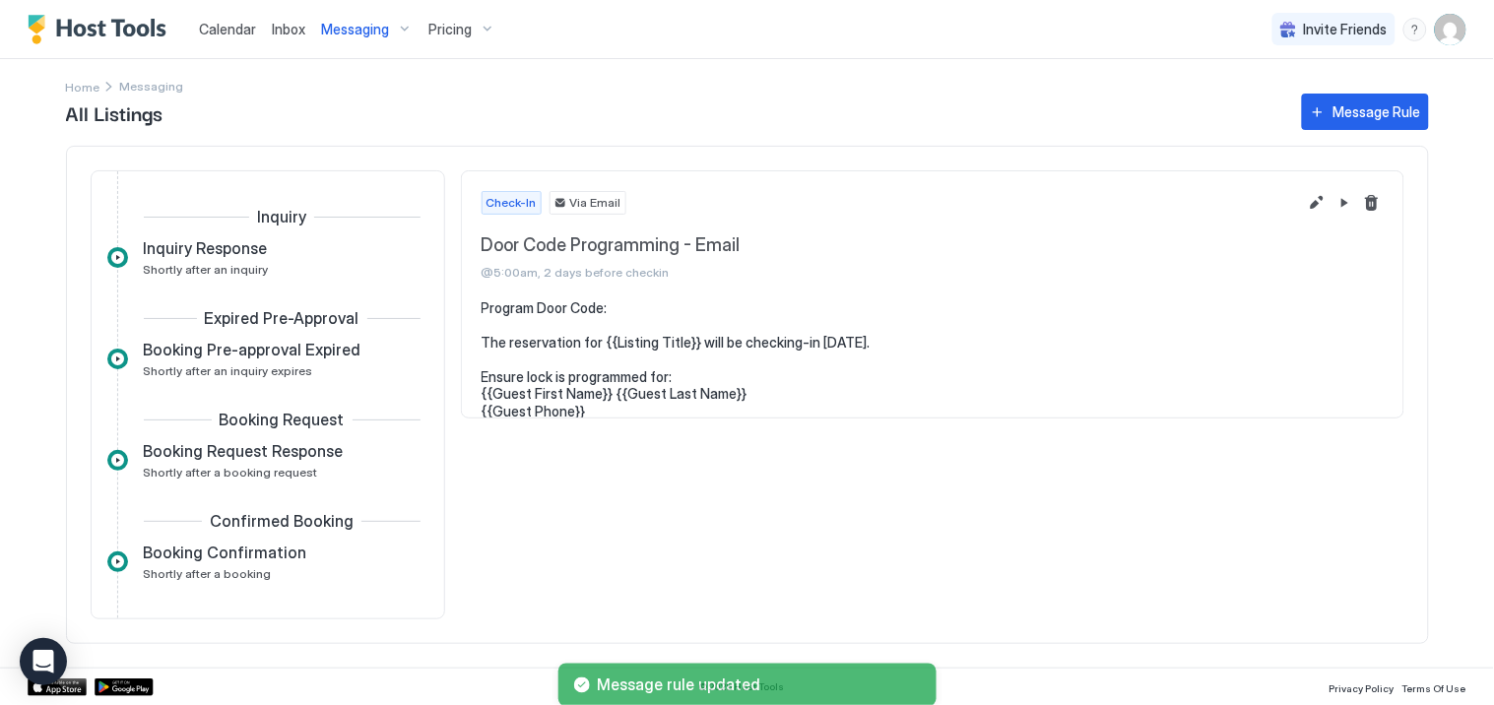
scroll to position [326, 0]
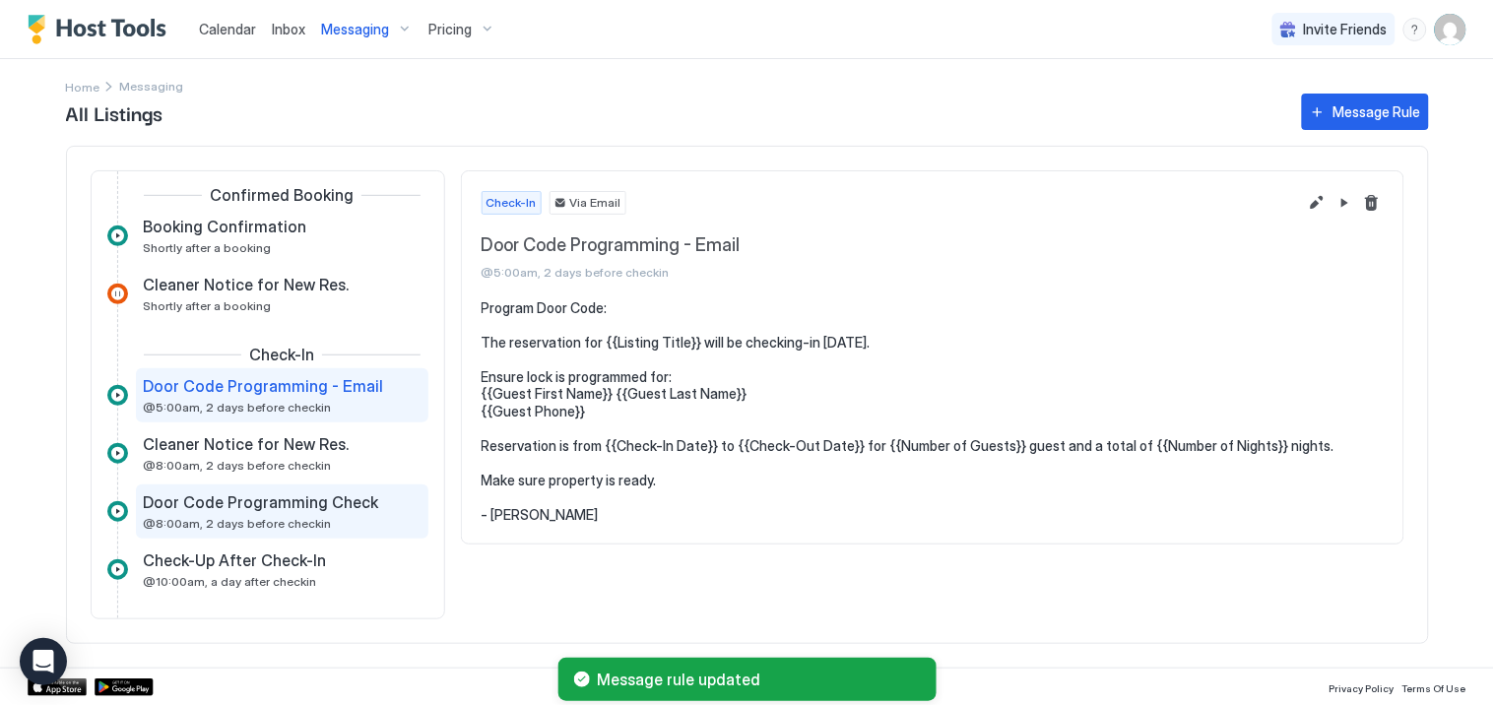
click at [253, 508] on span "Door Code Programming Check" at bounding box center [261, 502] width 235 height 20
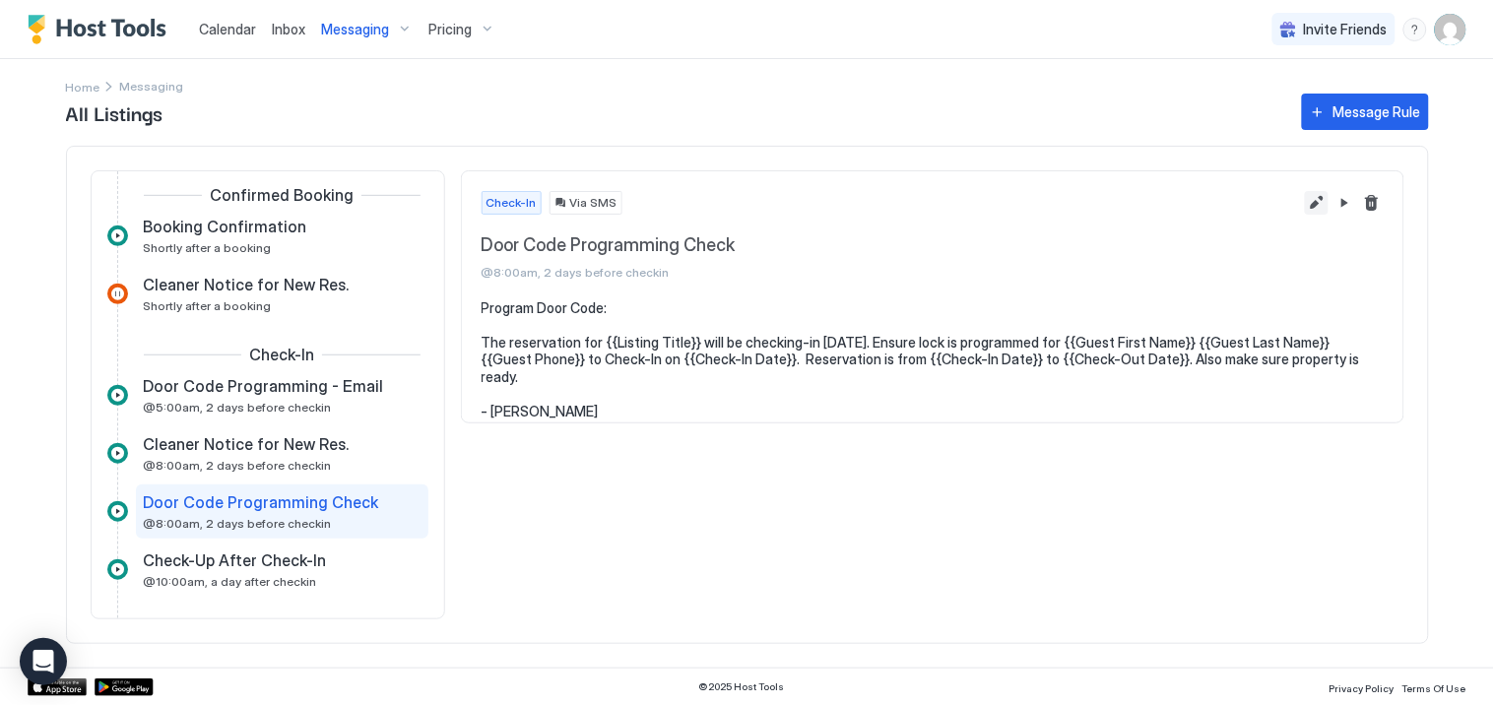
click at [1314, 199] on button "Edit message rule" at bounding box center [1317, 203] width 24 height 24
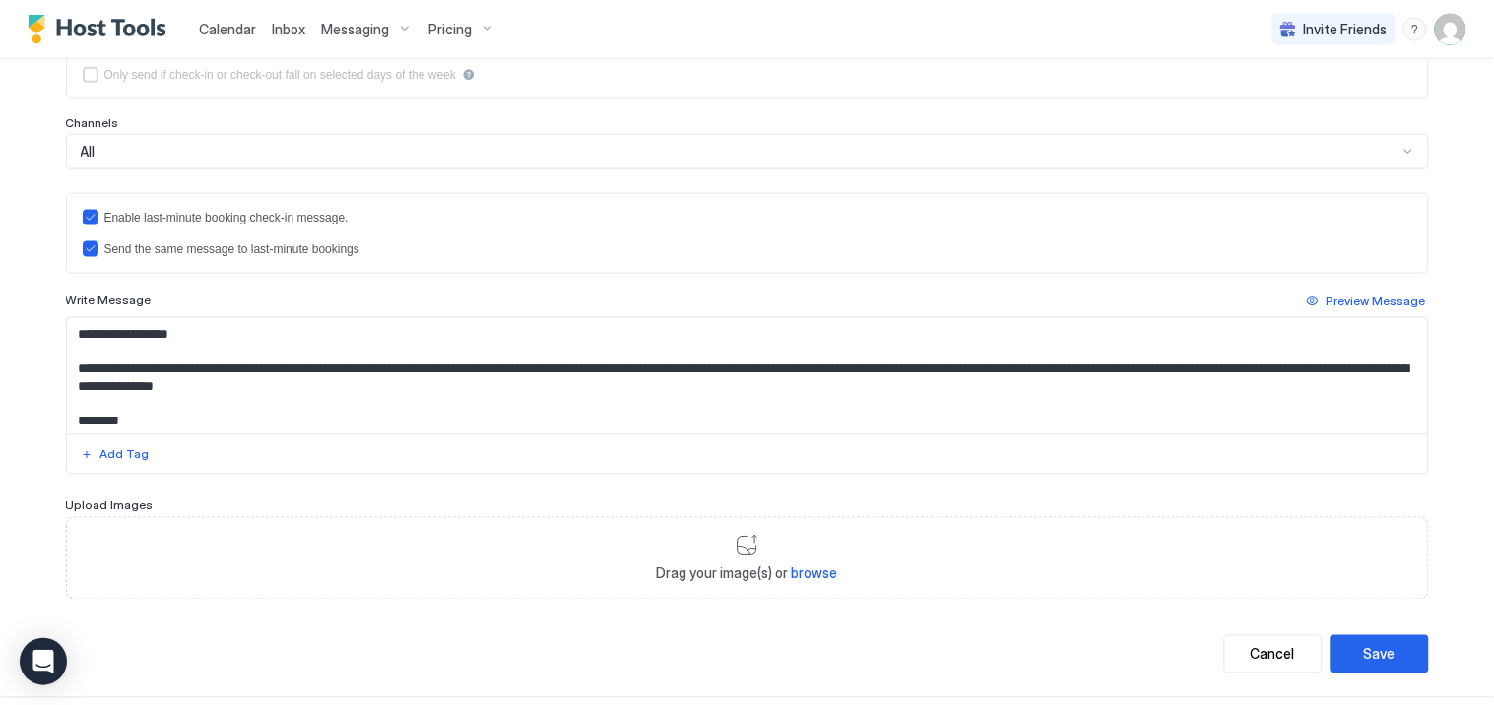
scroll to position [547, 0]
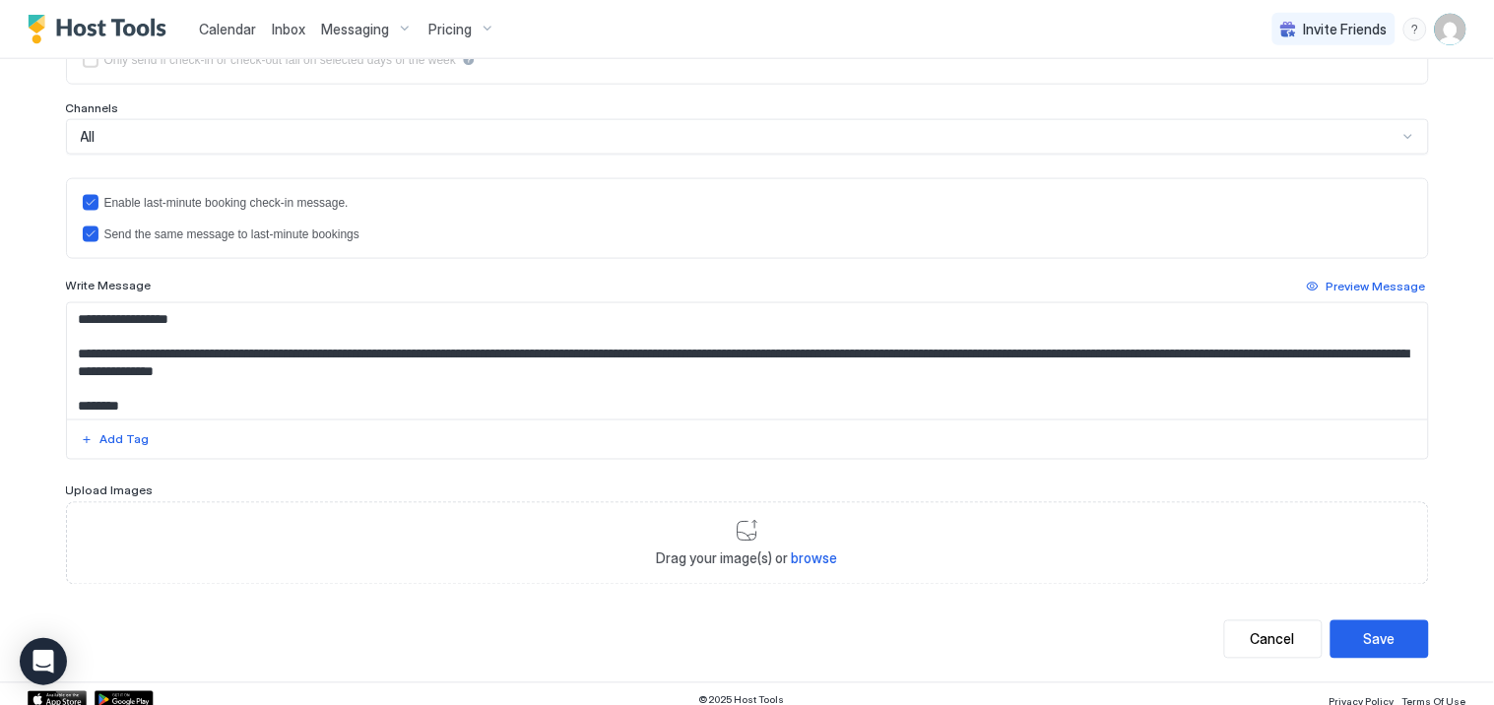
click at [415, 358] on textarea "**********" at bounding box center [747, 361] width 1361 height 116
type textarea "**********"
click at [1371, 643] on div "Save" at bounding box center [1380, 639] width 32 height 21
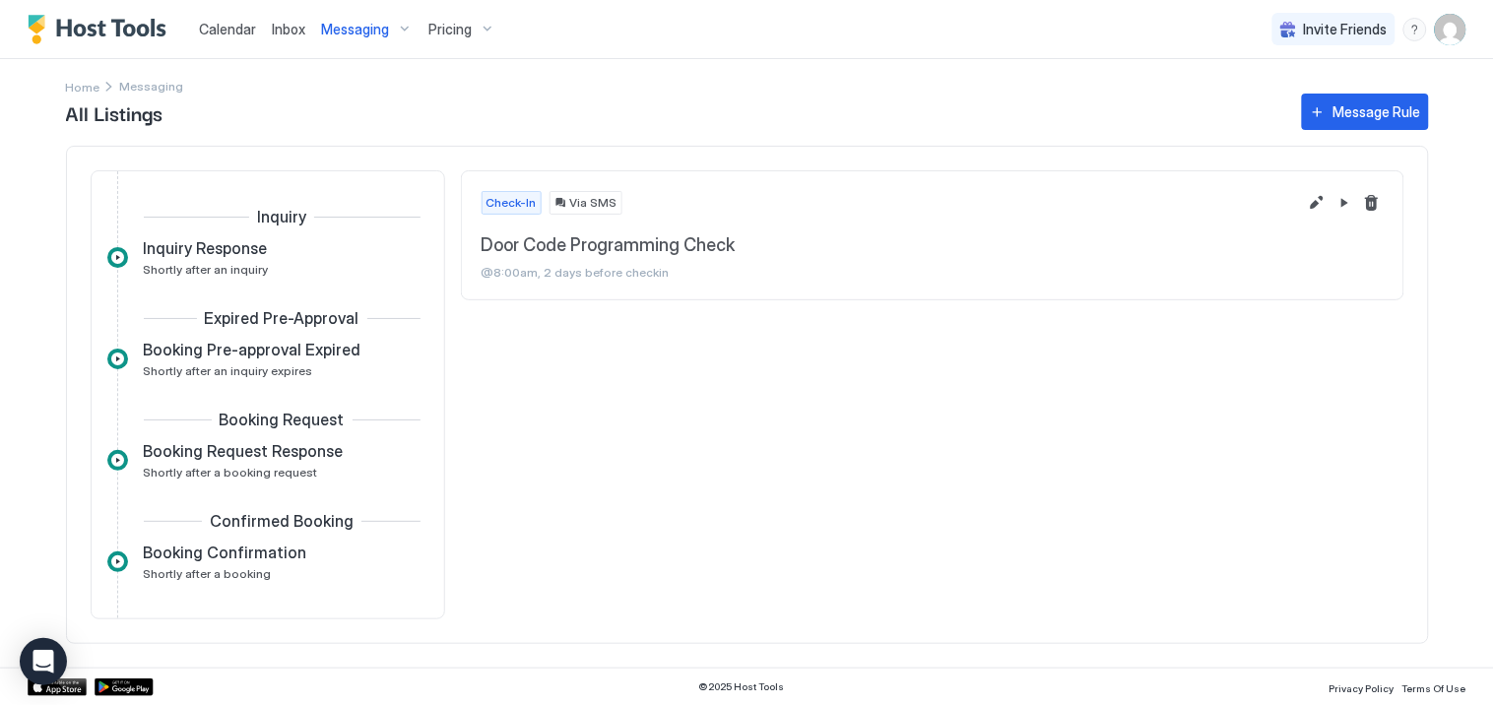
scroll to position [443, 0]
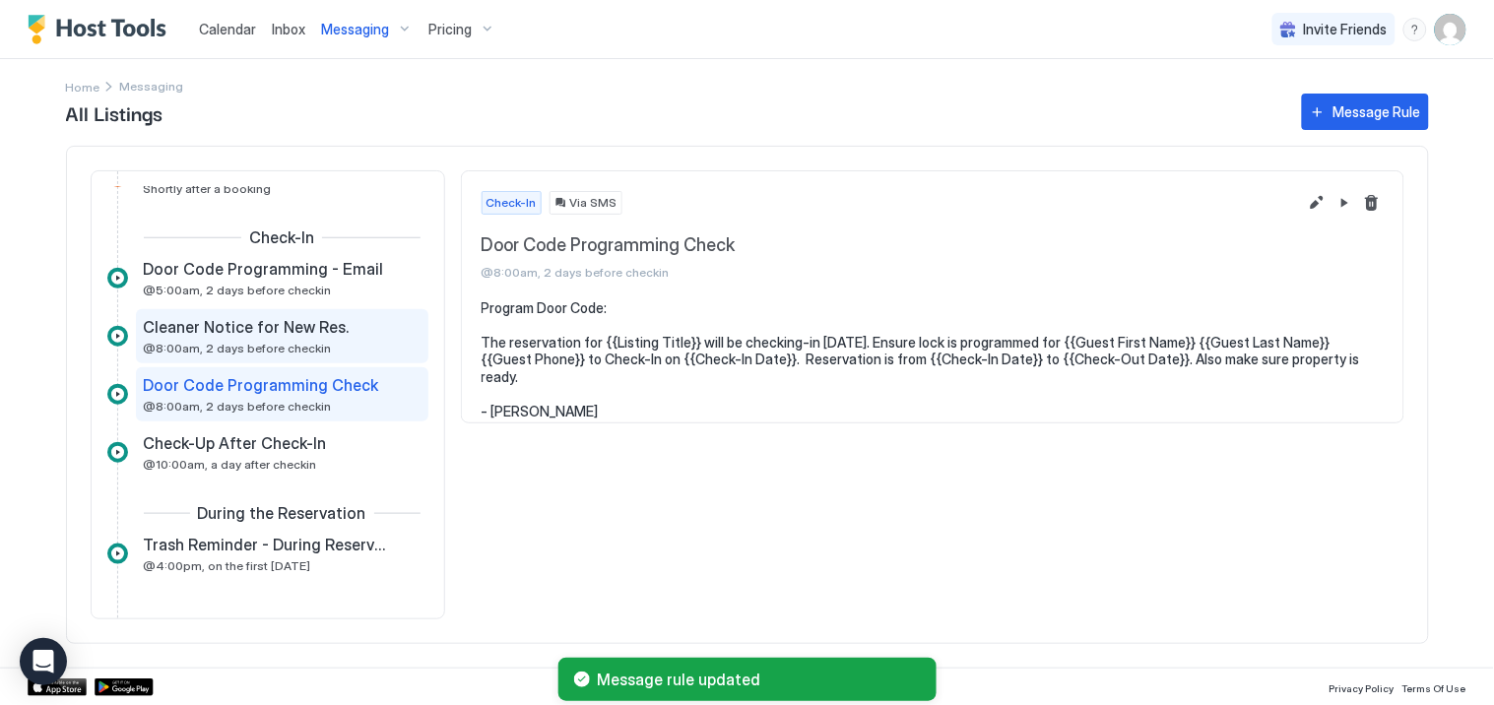
click at [228, 341] on span "@8:00am, 2 days before checkin" at bounding box center [238, 348] width 188 height 15
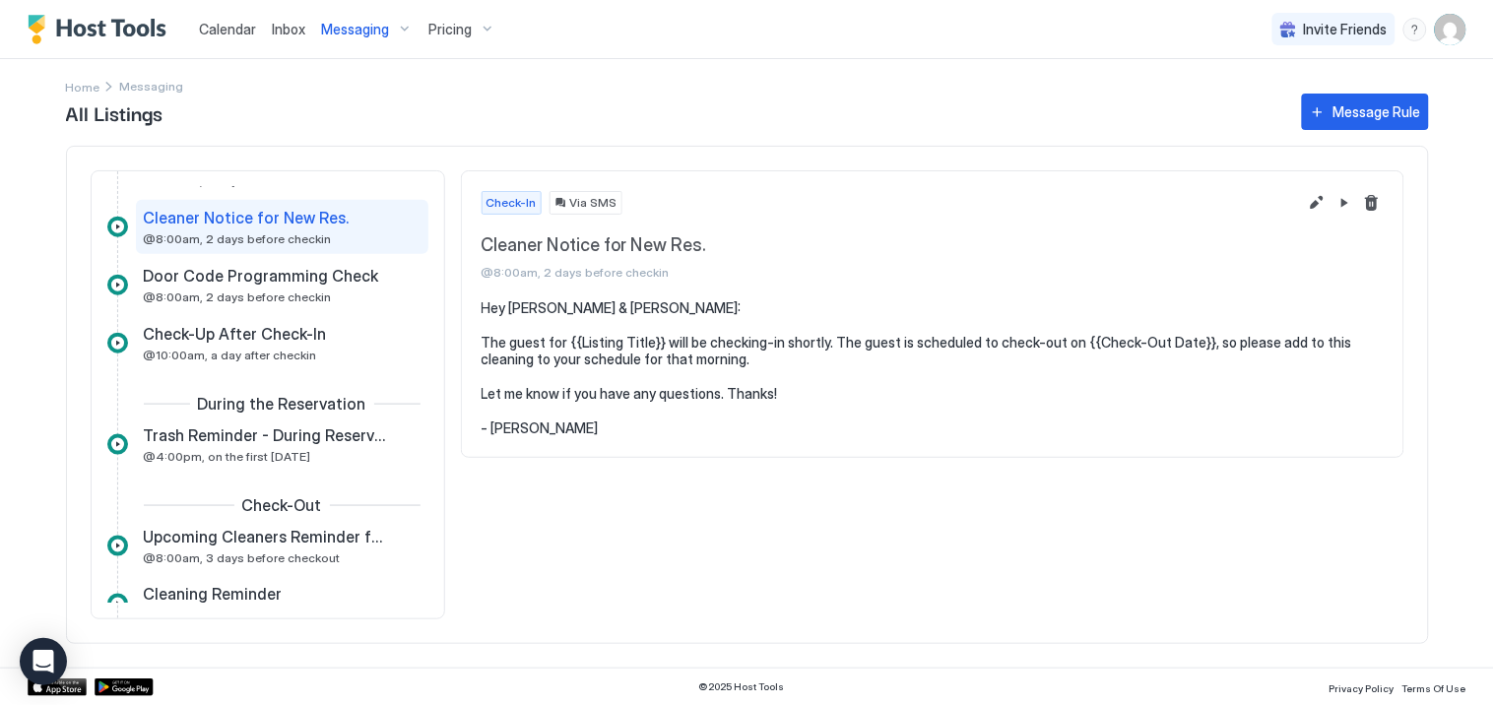
scroll to position [443, 0]
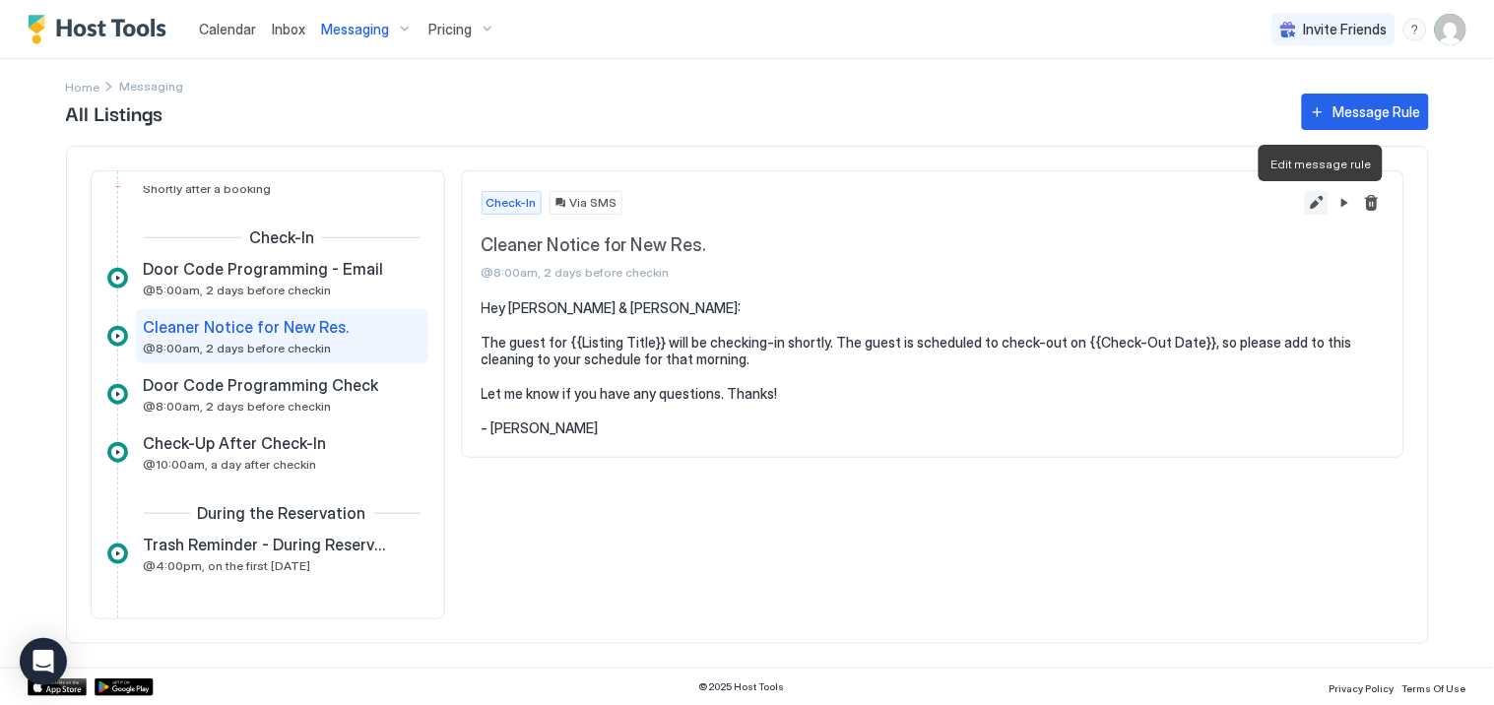
click at [1315, 201] on button "Edit message rule" at bounding box center [1317, 203] width 24 height 24
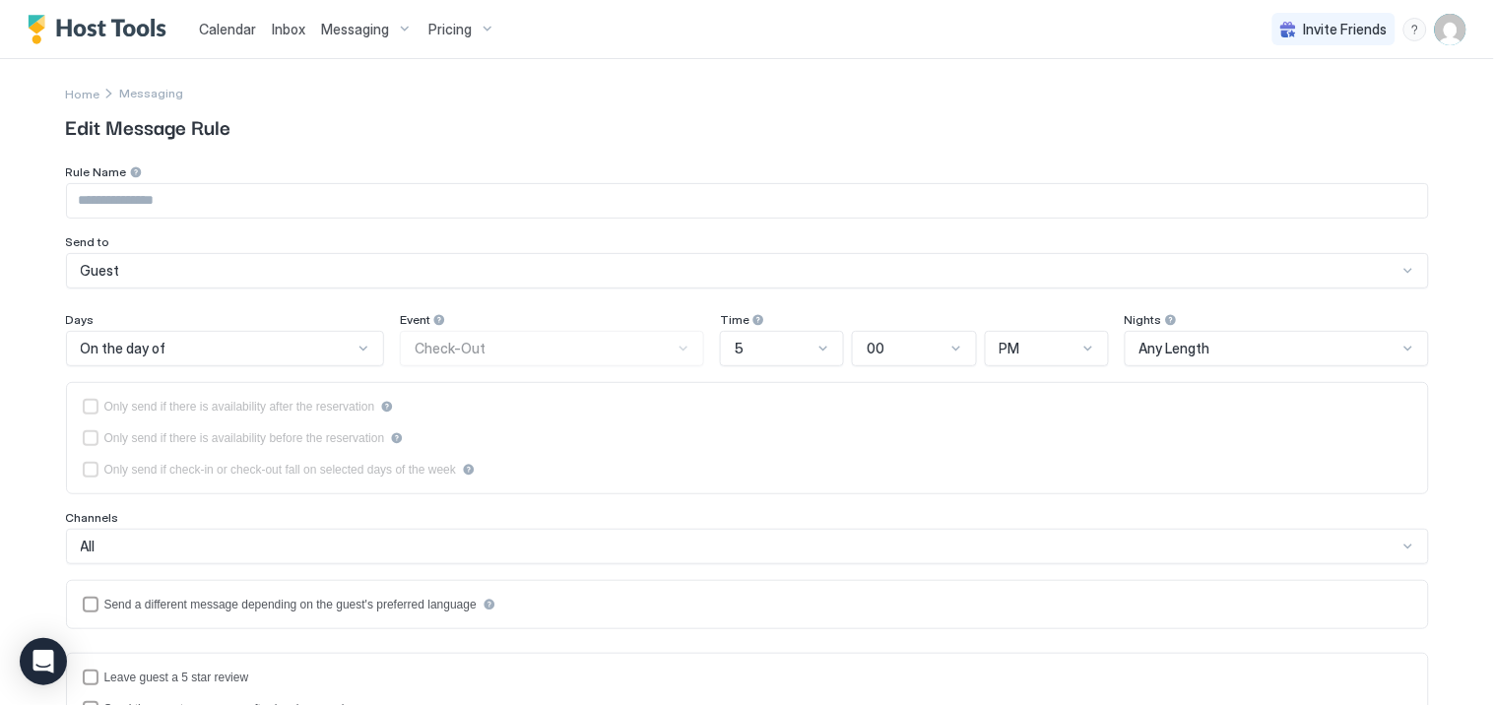
type input "**********"
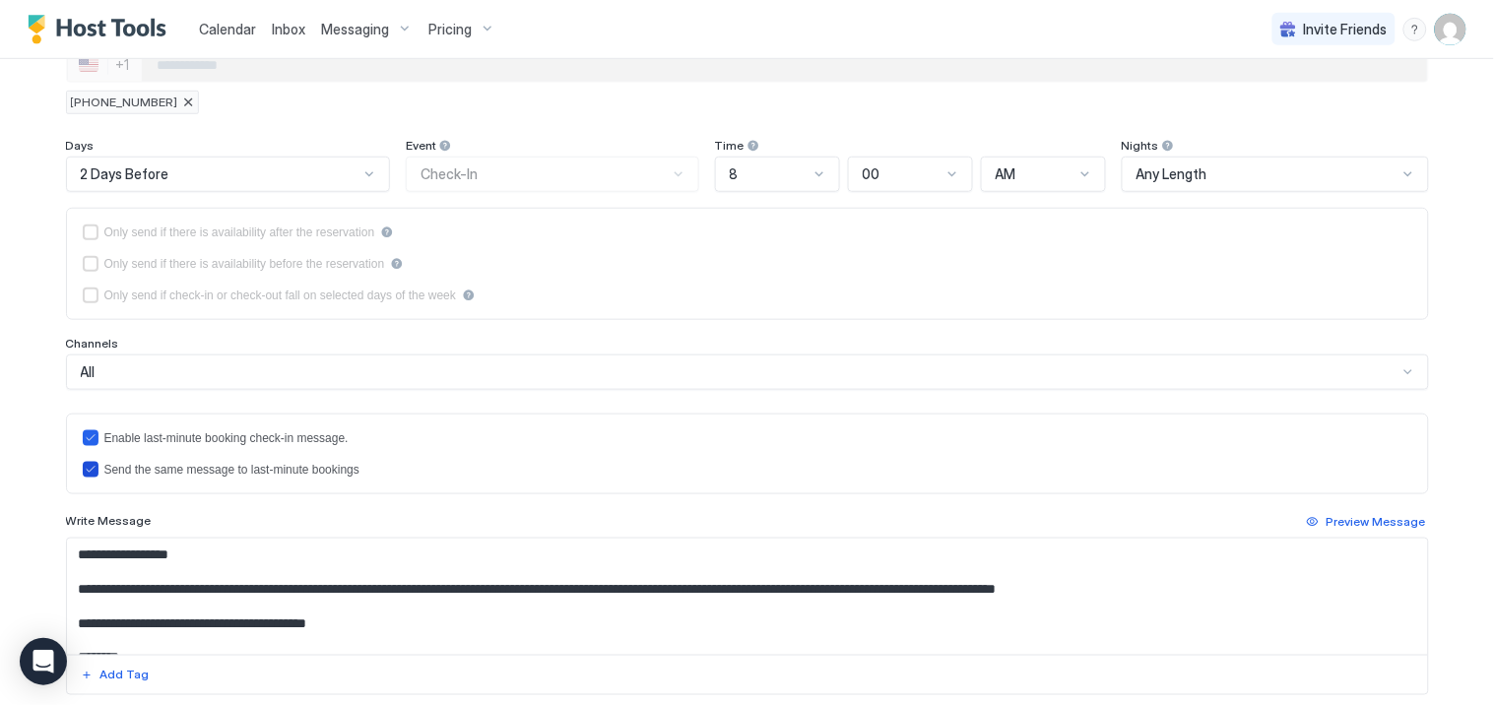
scroll to position [219, 0]
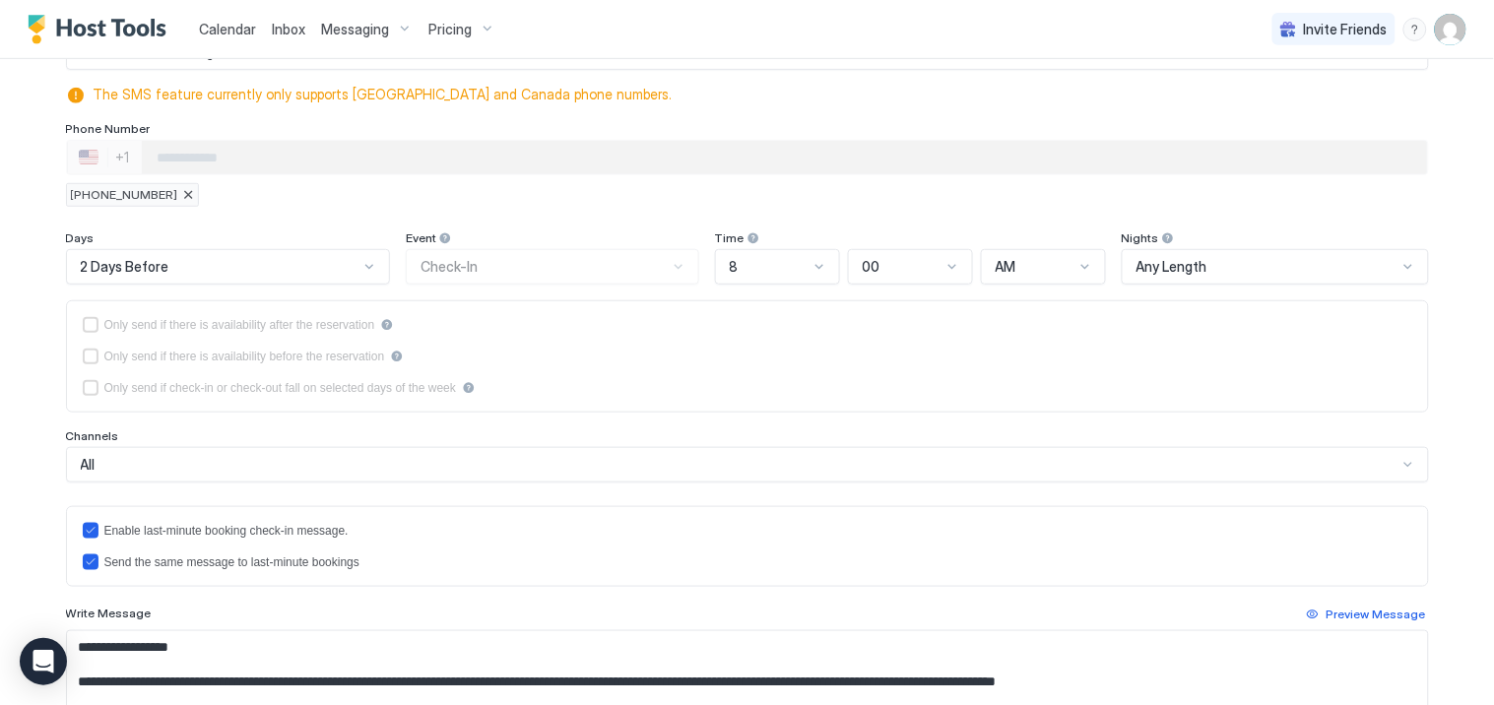
click at [361, 263] on div at bounding box center [369, 267] width 16 height 16
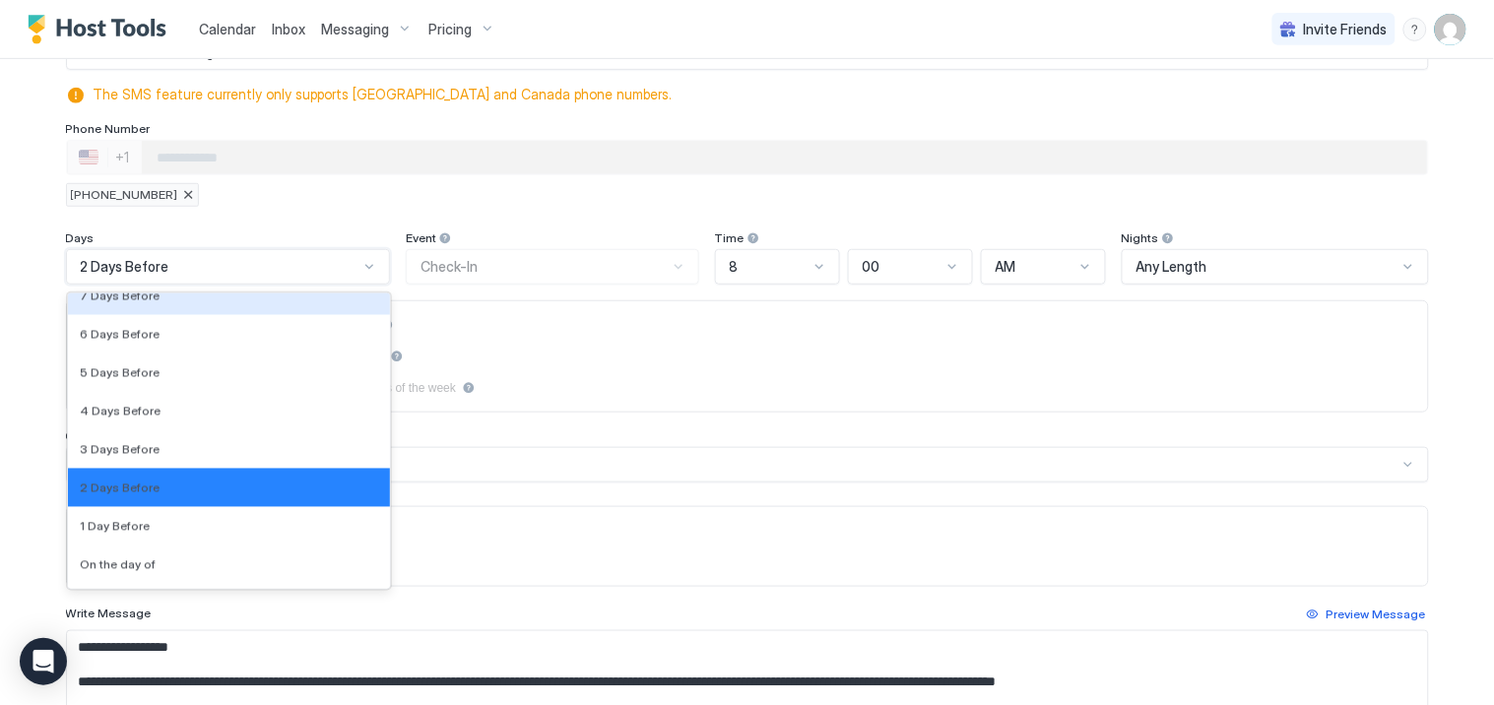
scroll to position [3017, 0]
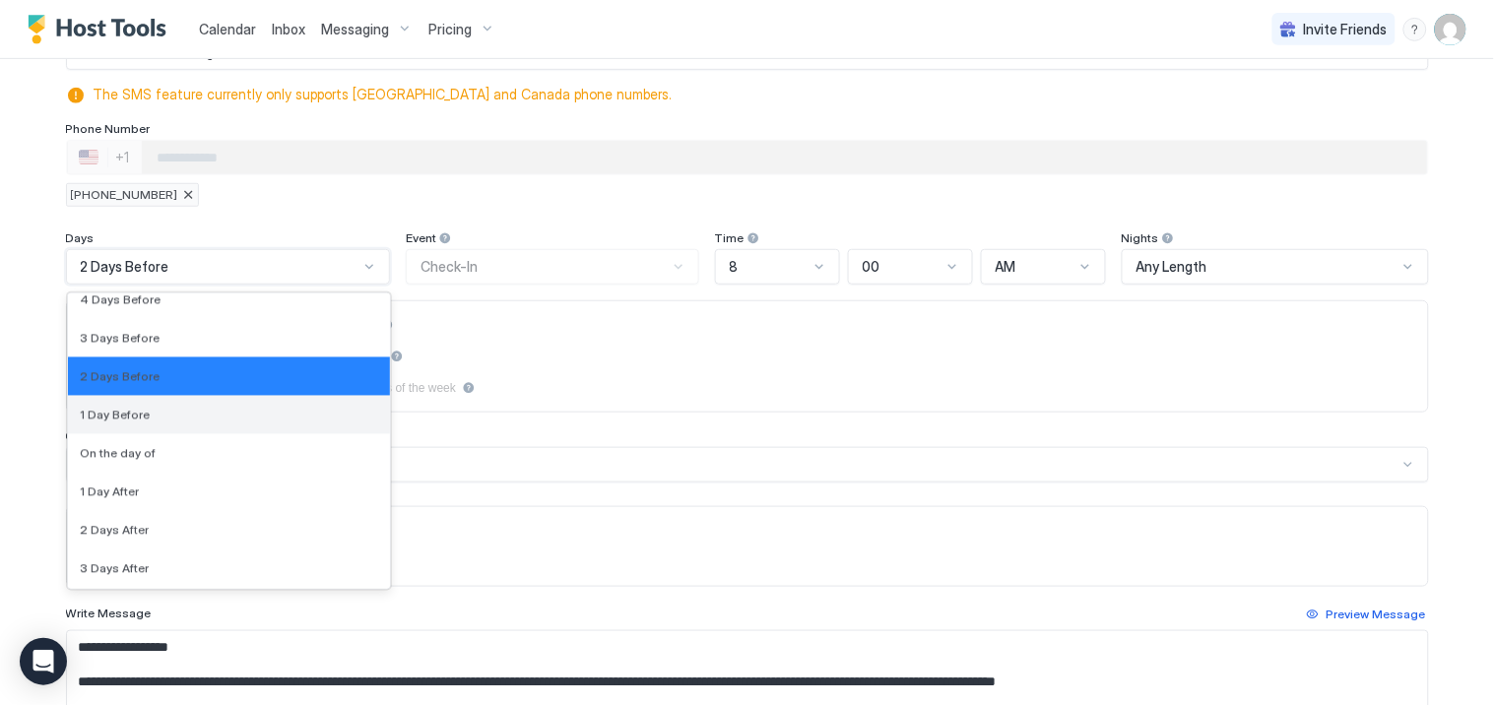
click at [115, 414] on span "1 Day Before" at bounding box center [115, 415] width 70 height 15
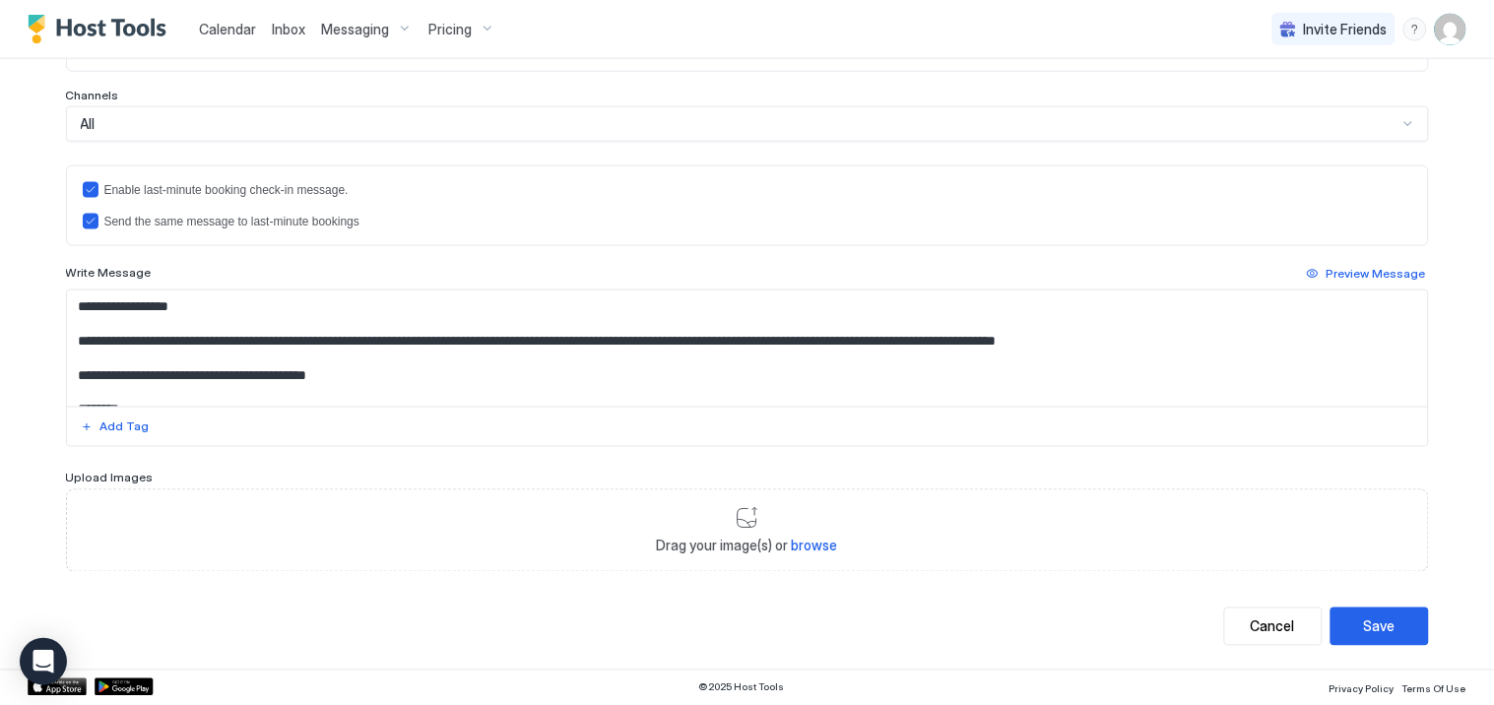
scroll to position [564, 0]
drag, startPoint x: 401, startPoint y: 343, endPoint x: 362, endPoint y: 345, distance: 38.5
click at [362, 345] on textarea "**********" at bounding box center [747, 349] width 1361 height 116
type textarea "**********"
click at [1371, 625] on div "Save" at bounding box center [1380, 627] width 32 height 21
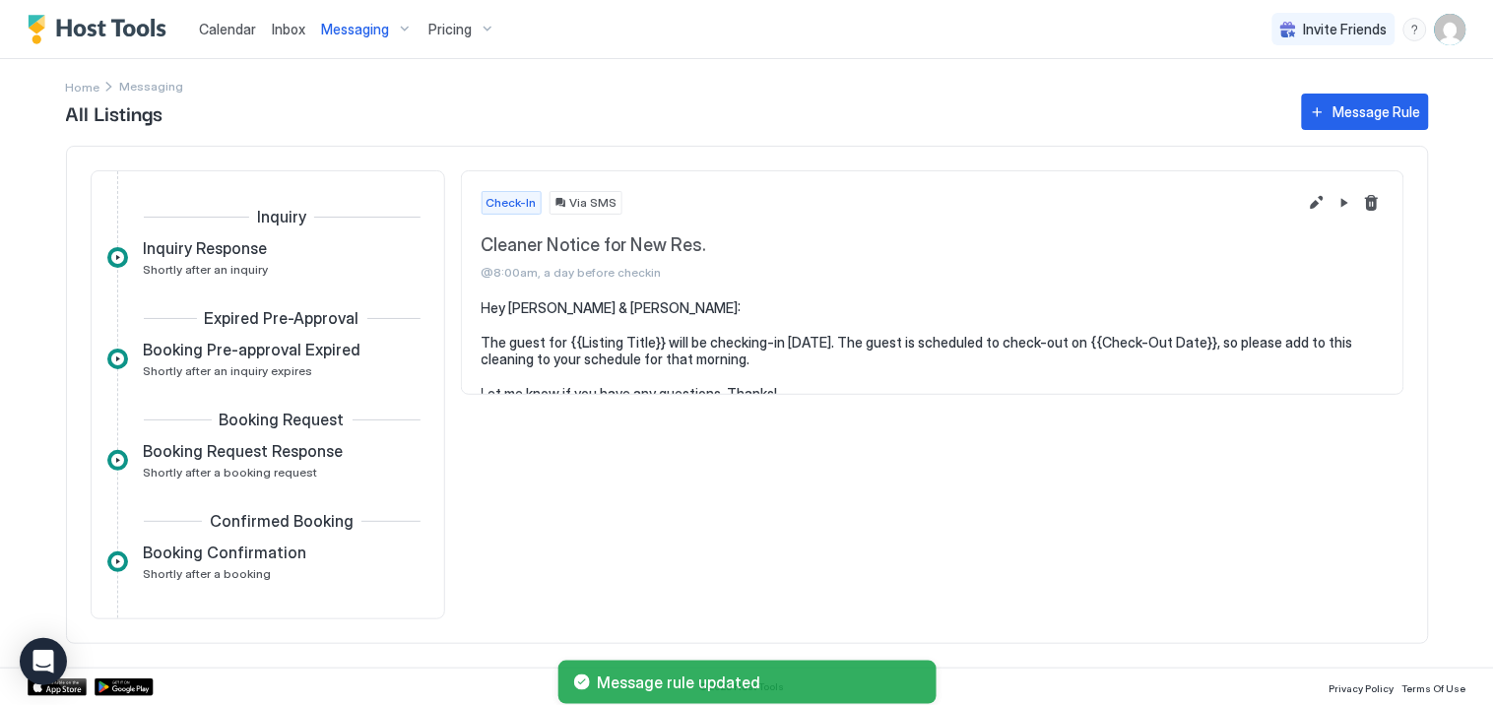
scroll to position [443, 0]
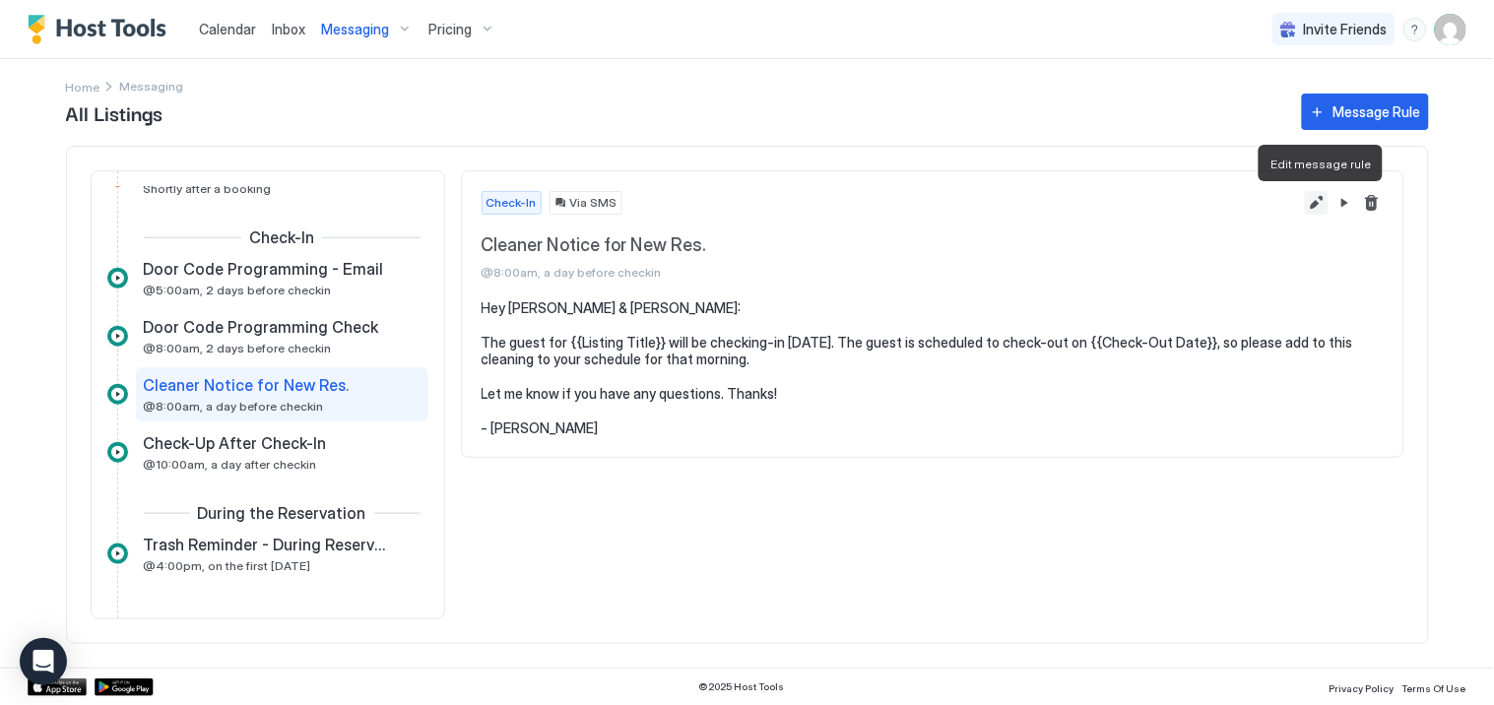
click at [1317, 205] on button "Edit message rule" at bounding box center [1317, 203] width 24 height 24
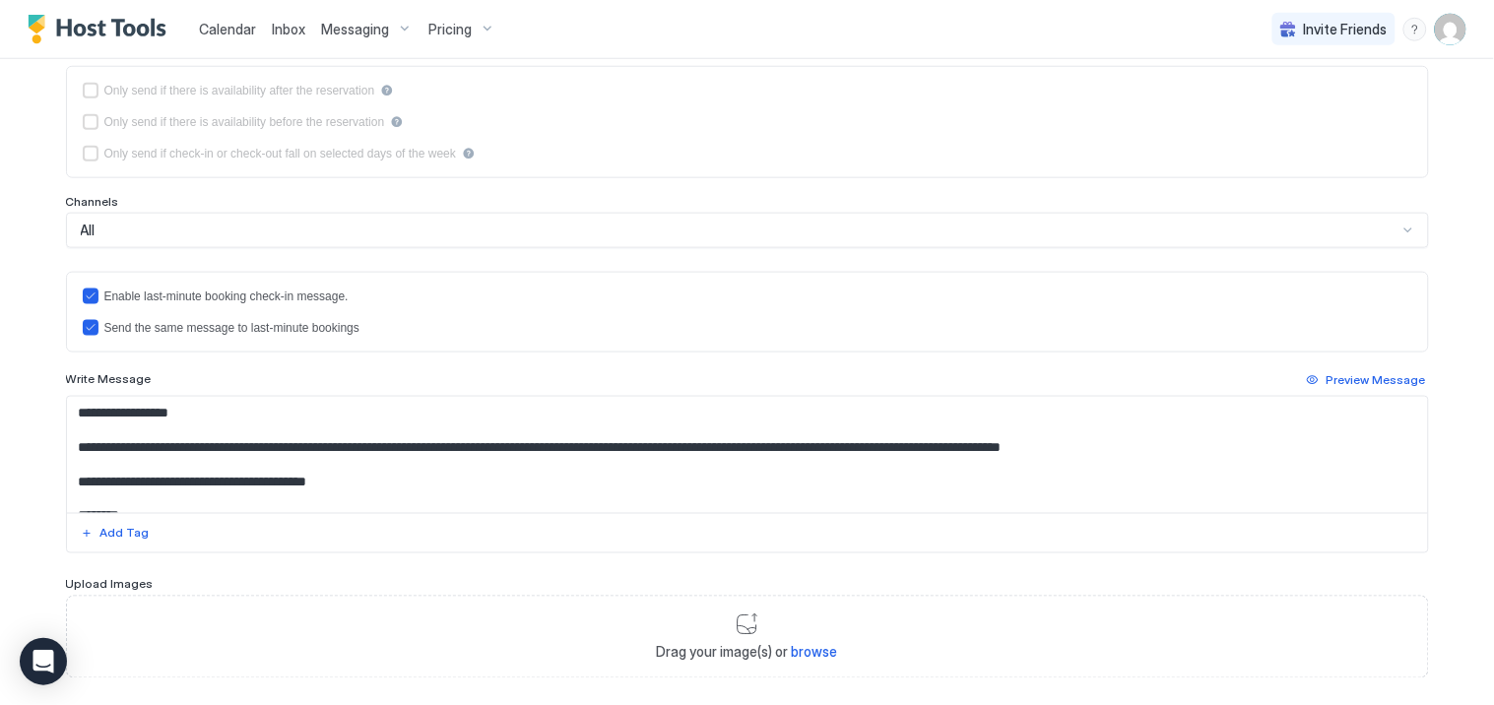
scroll to position [455, 0]
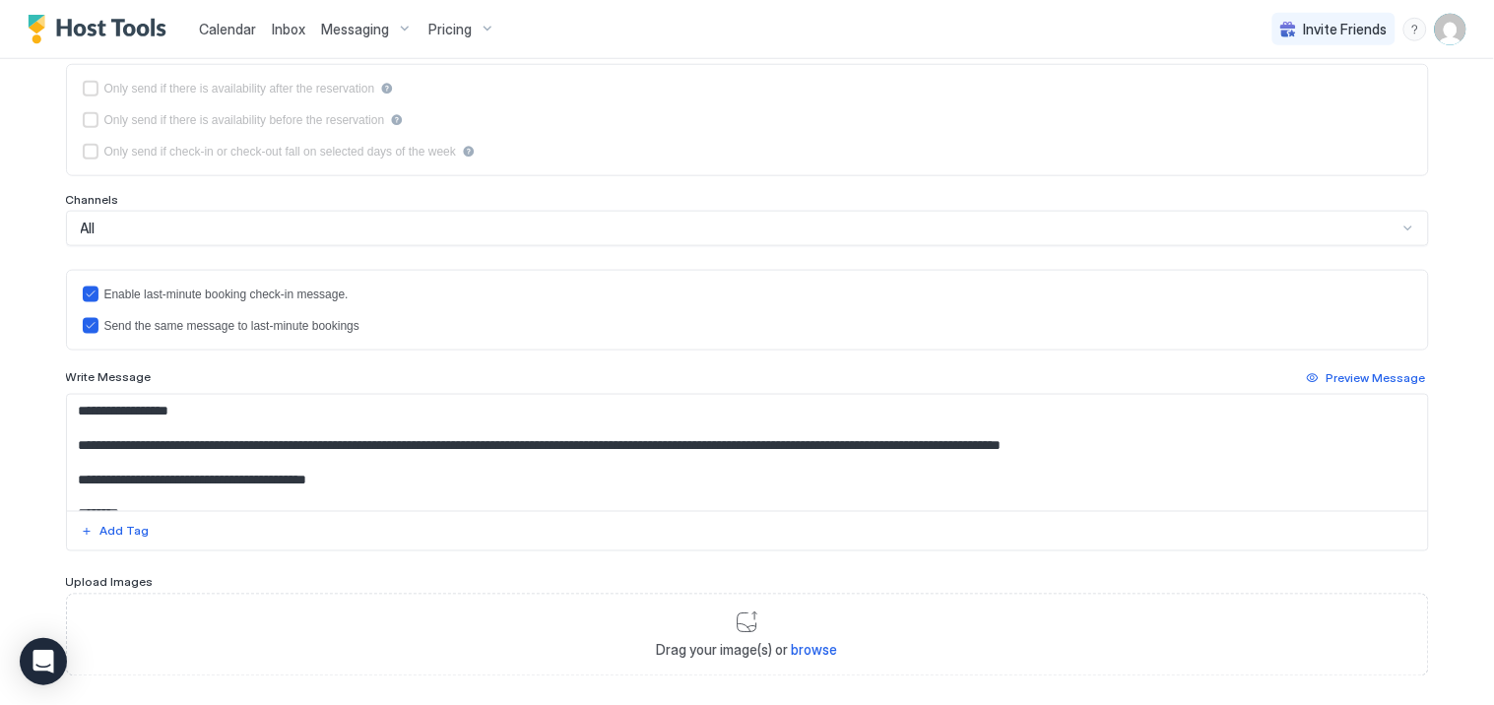
click at [418, 454] on textarea "**********" at bounding box center [747, 453] width 1361 height 116
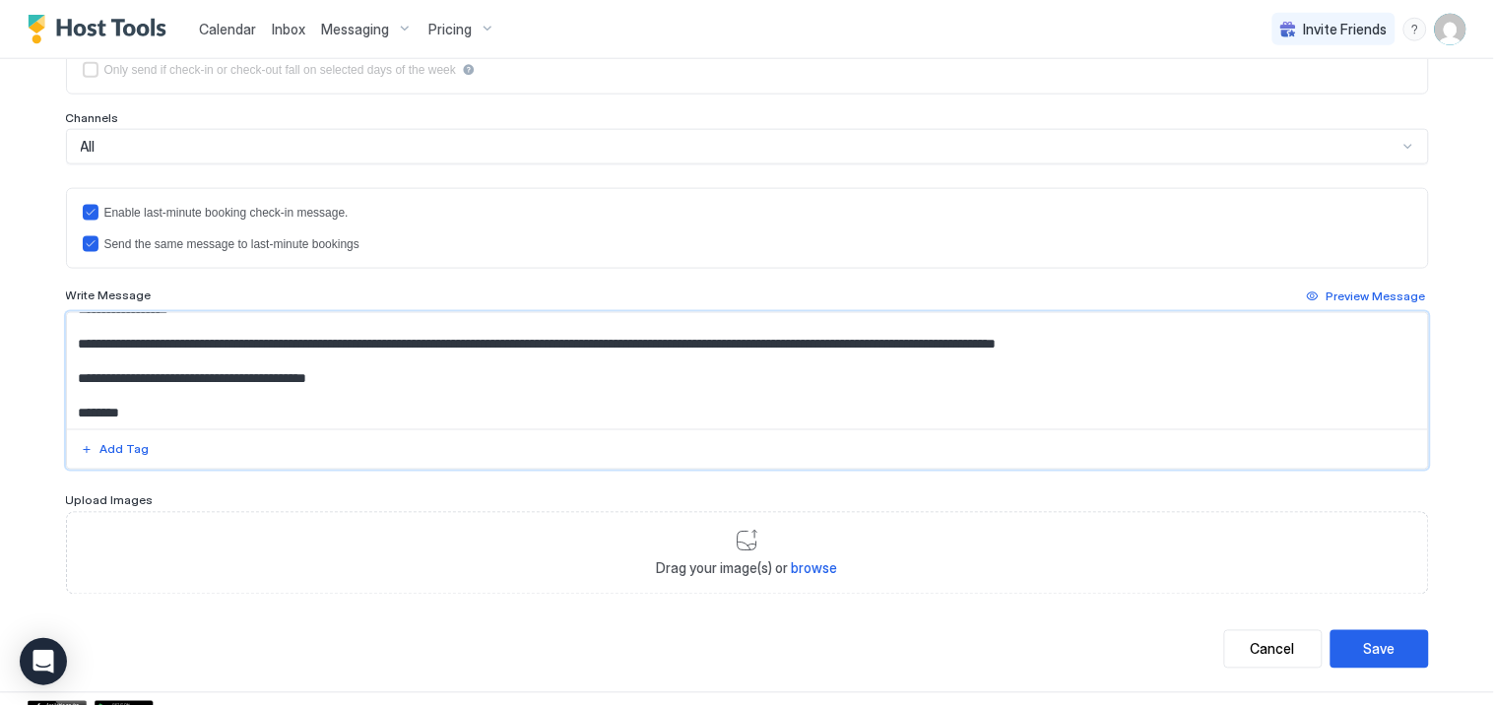
scroll to position [564, 0]
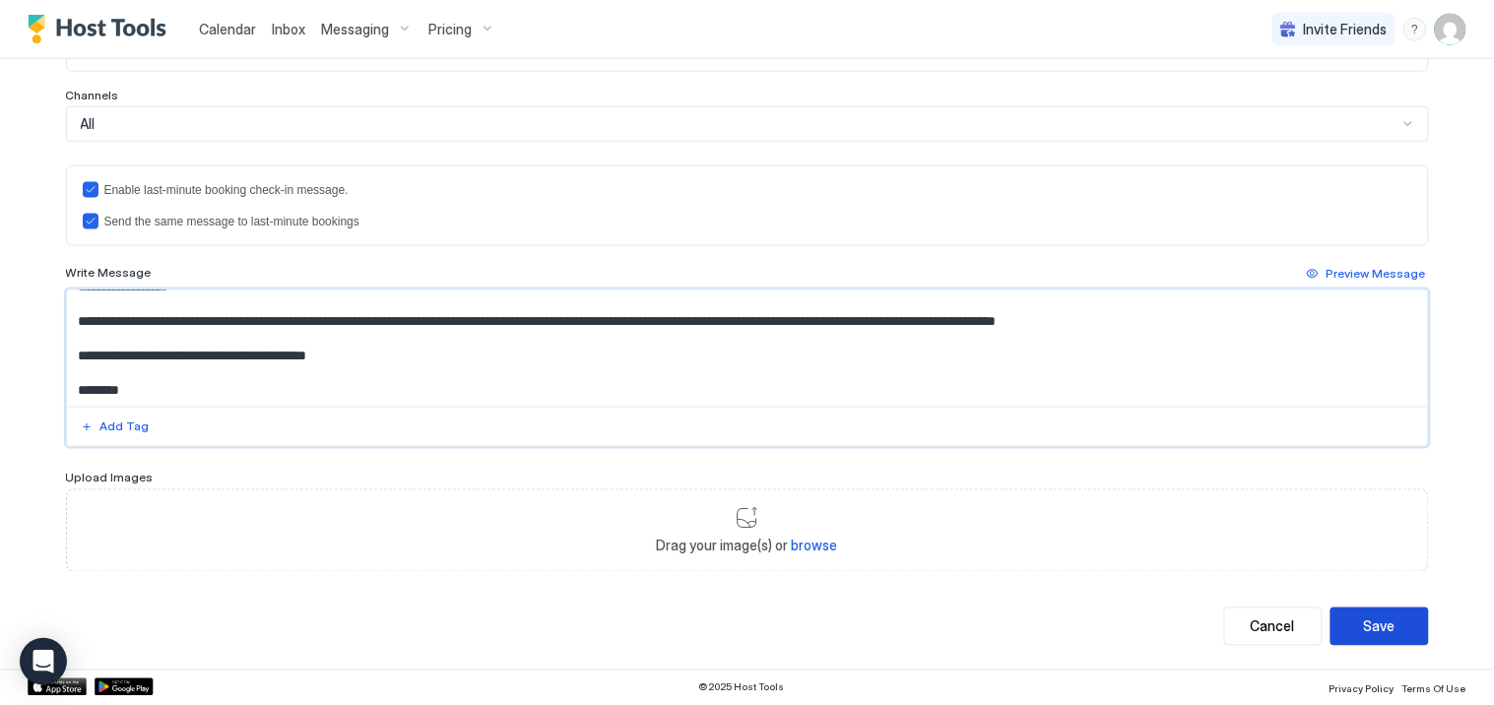
type textarea "**********"
click at [1372, 632] on div "Save" at bounding box center [1380, 627] width 32 height 21
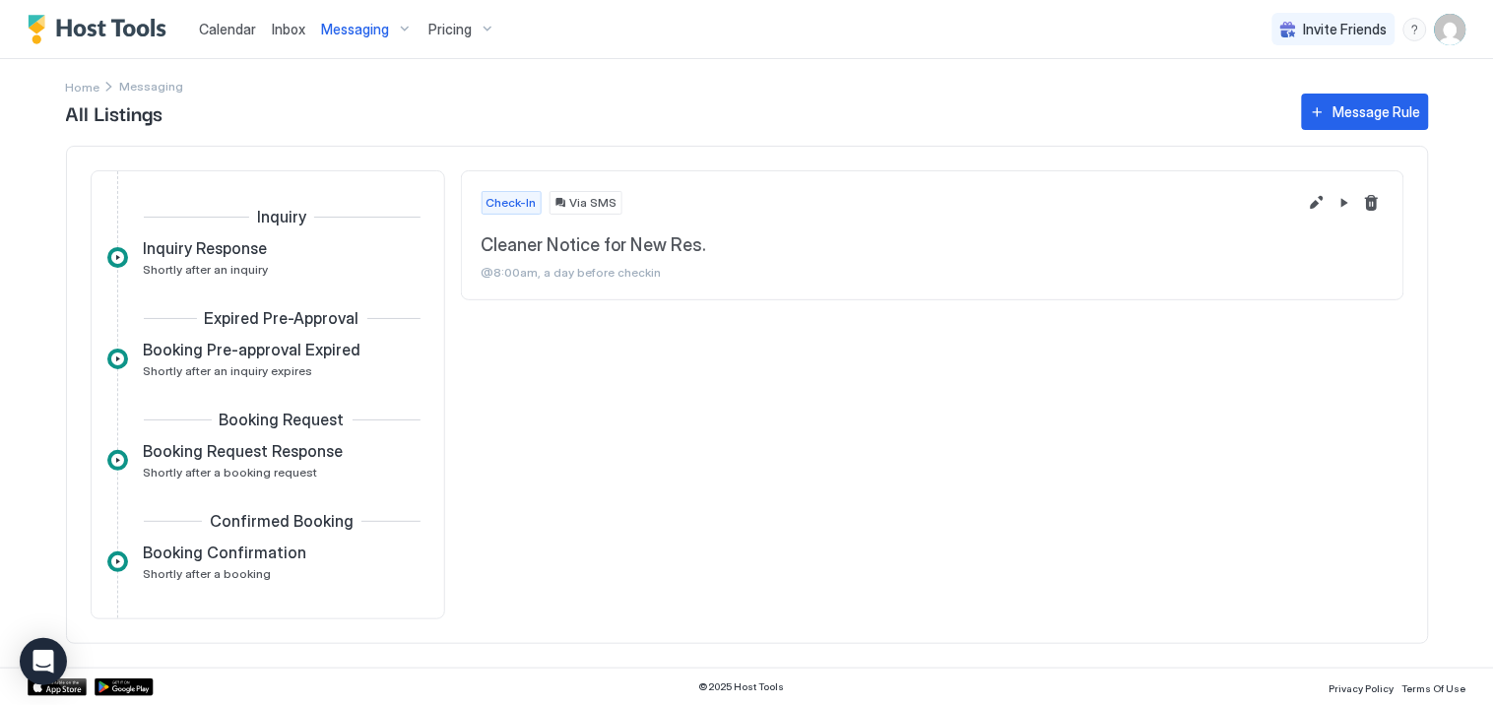
scroll to position [443, 0]
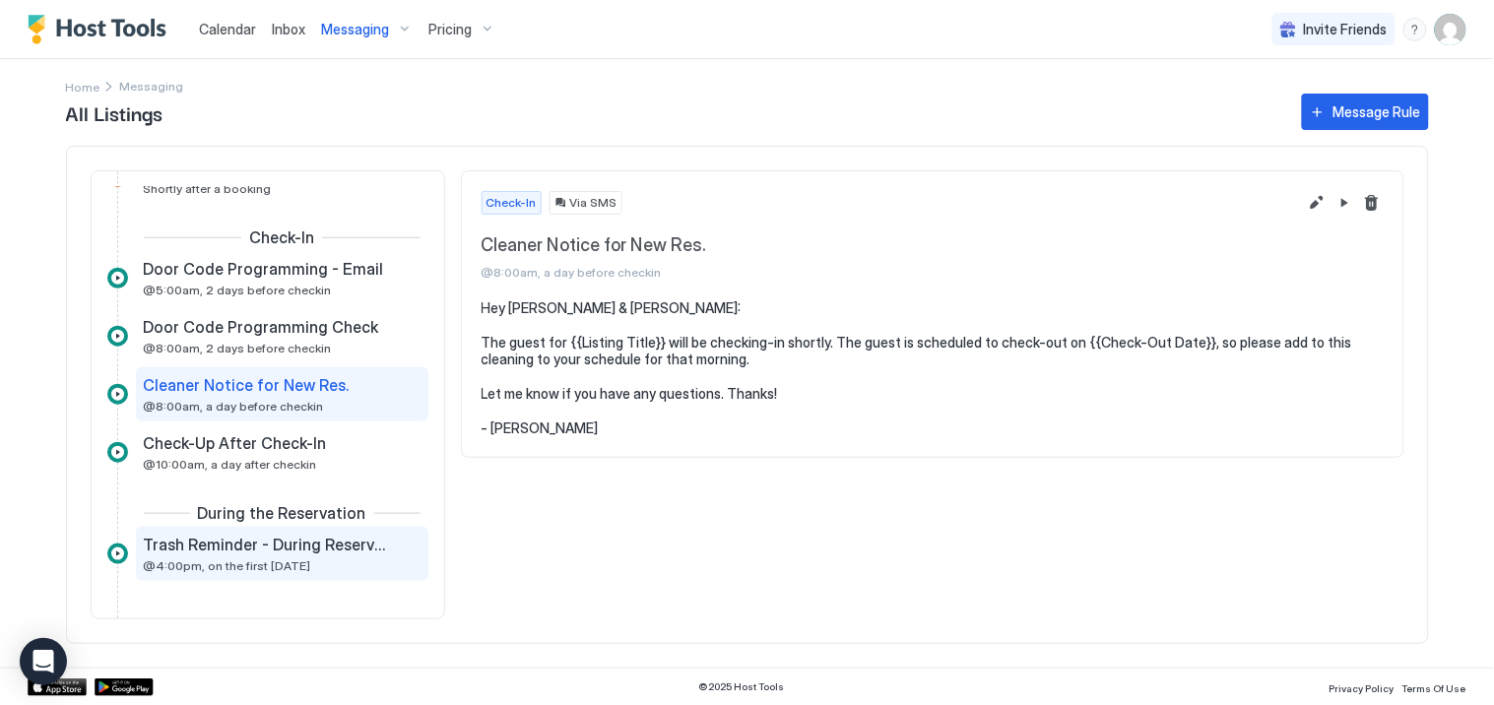
click at [262, 558] on span "@4:00pm, on the first [DATE]" at bounding box center [227, 565] width 167 height 15
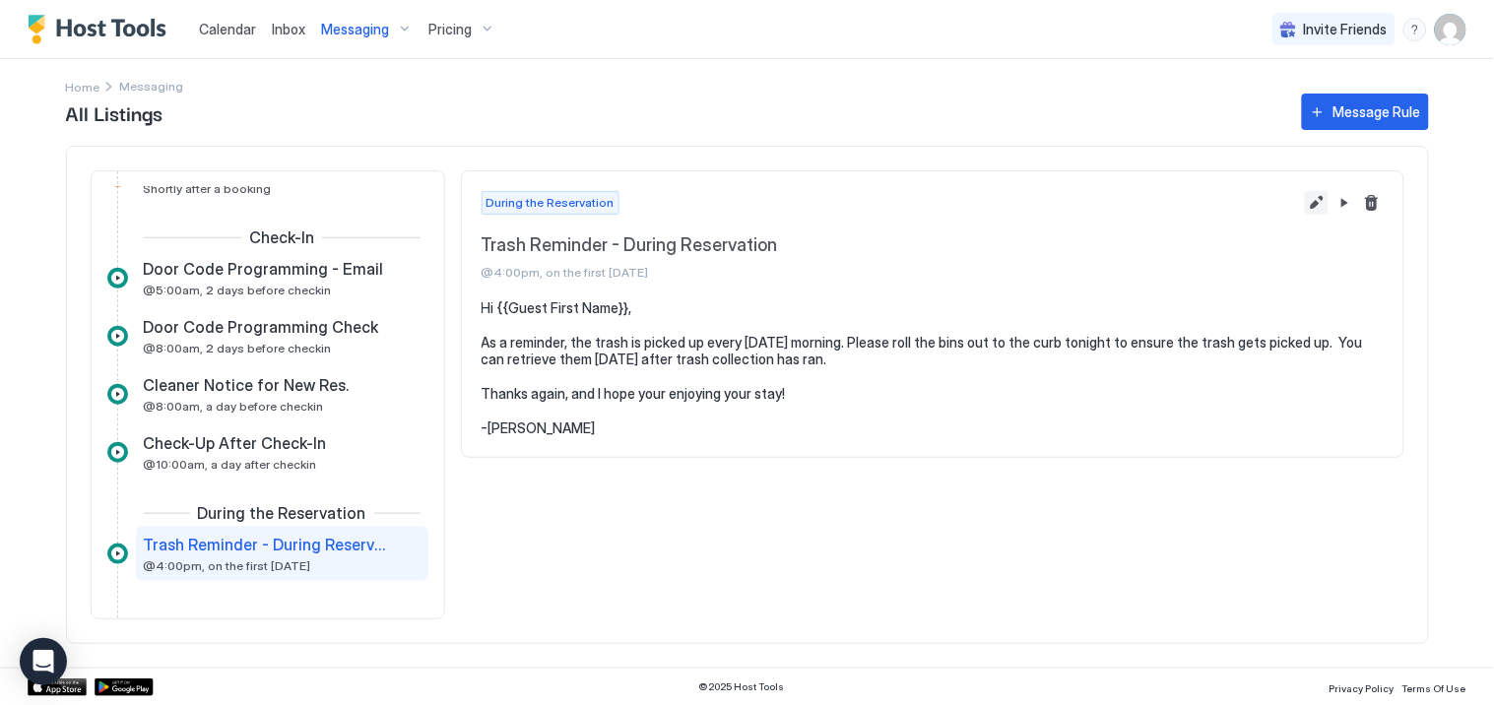
click at [1317, 201] on button "Edit message rule" at bounding box center [1317, 203] width 24 height 24
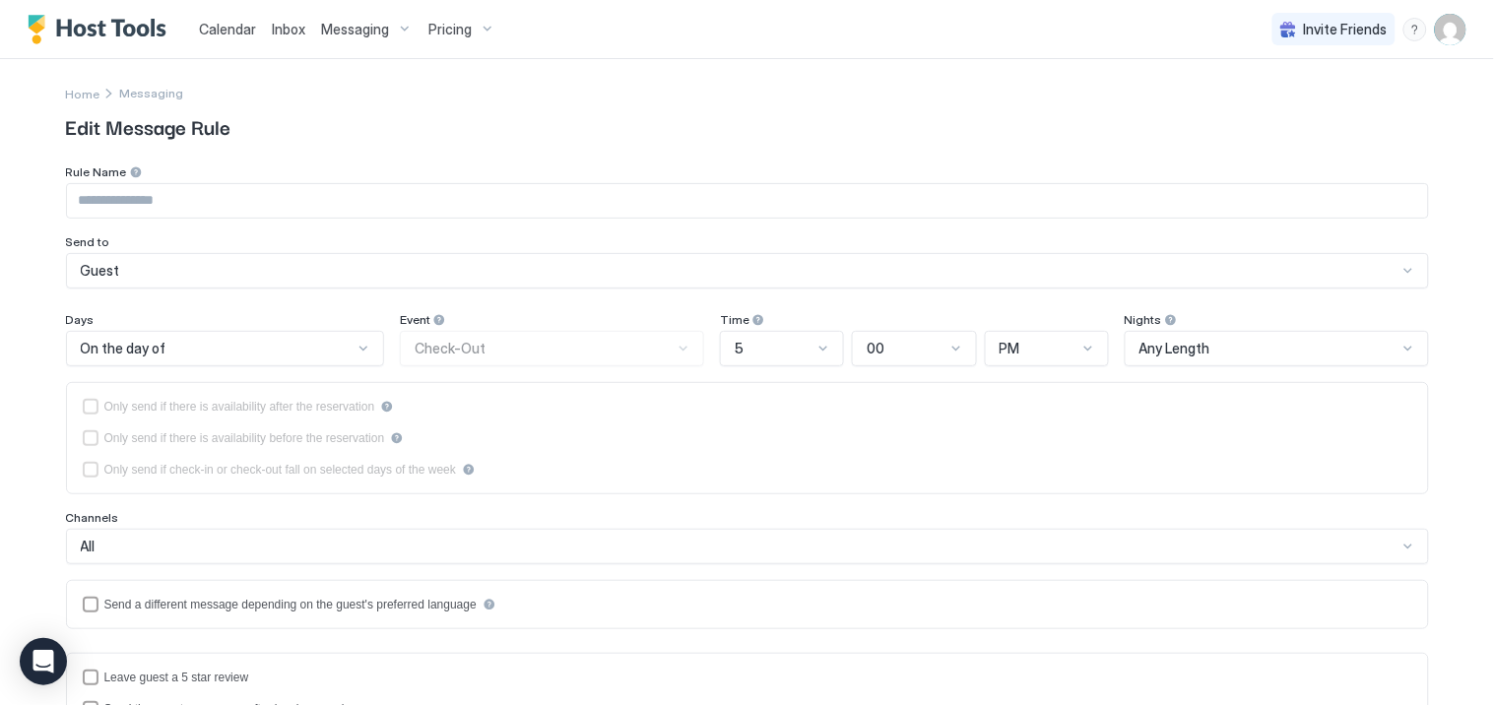
type input "**********"
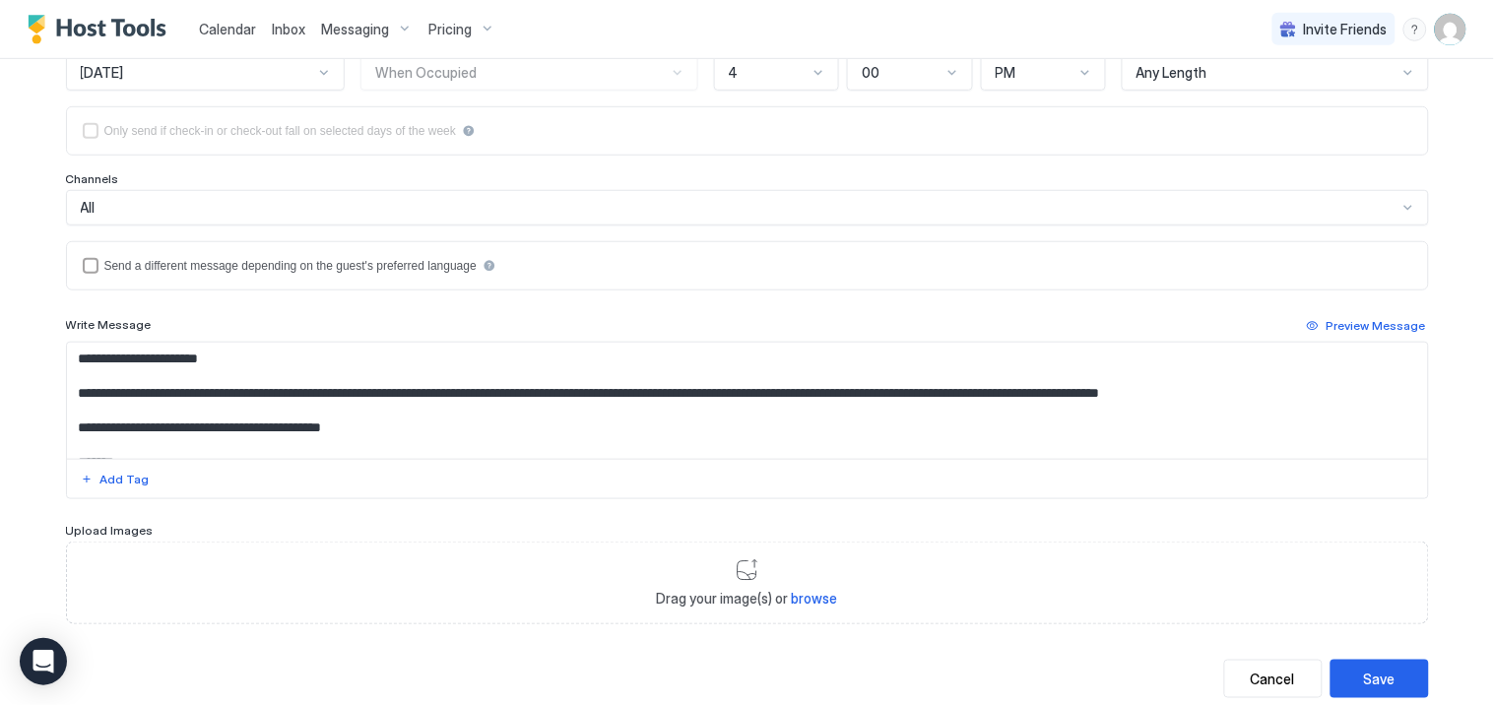
scroll to position [330, 0]
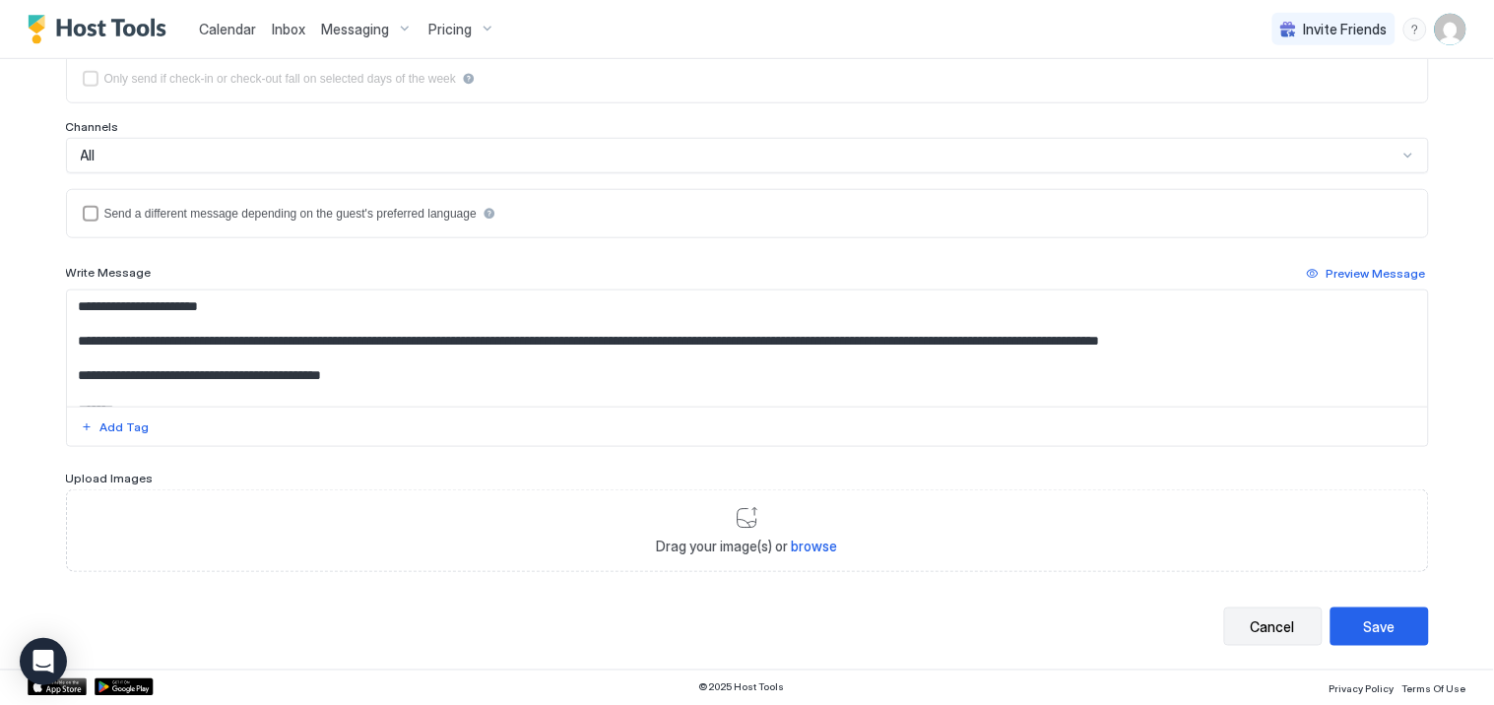
click at [1276, 626] on div "Cancel" at bounding box center [1273, 627] width 44 height 21
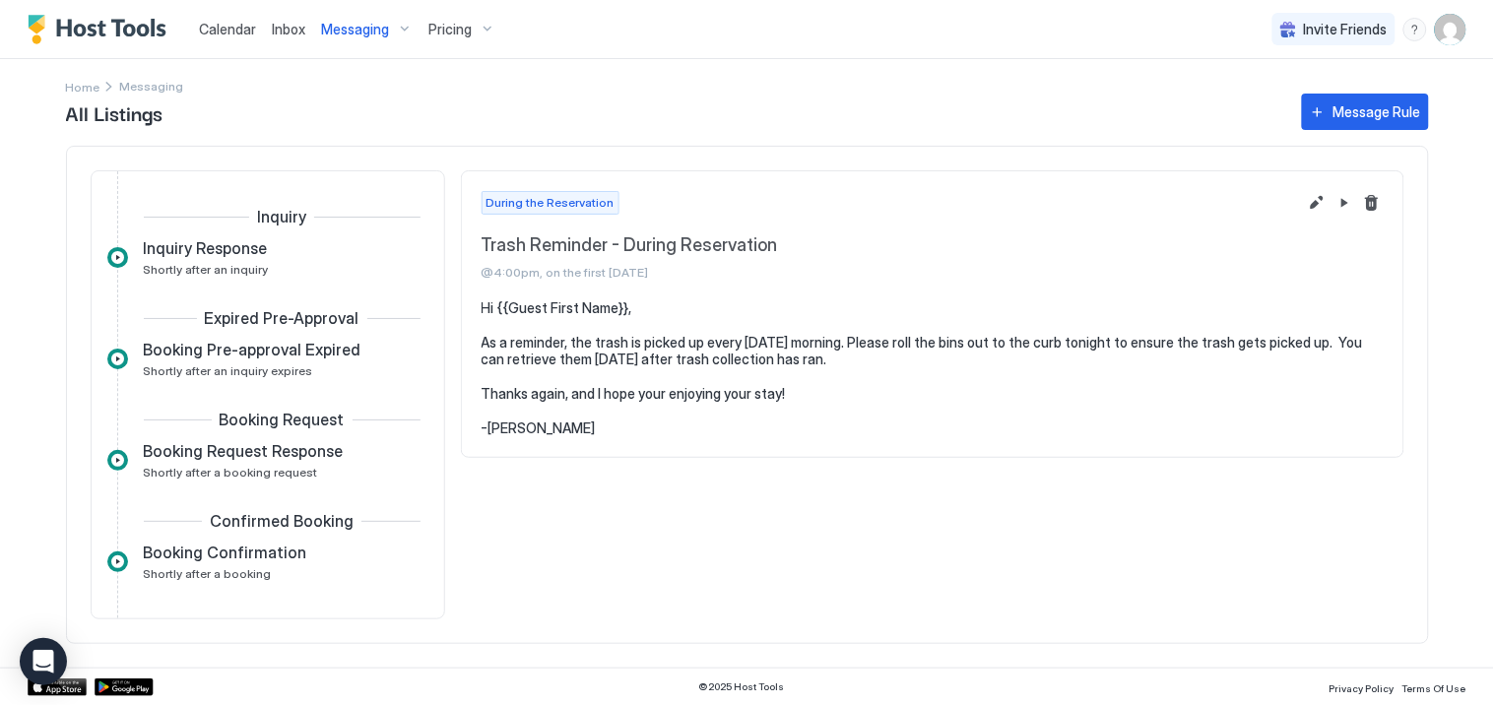
click at [220, 23] on span "Calendar" at bounding box center [227, 29] width 57 height 17
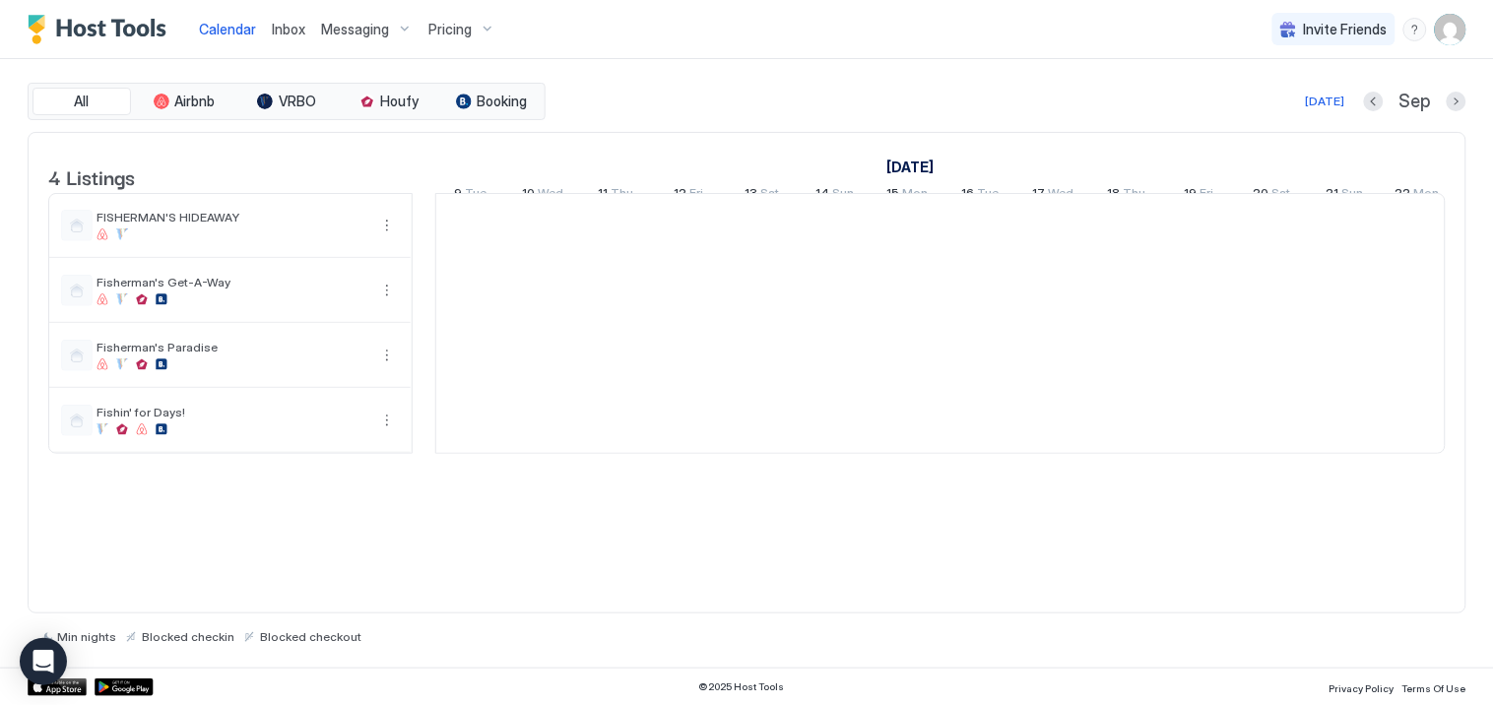
scroll to position [0, 1094]
